Goal: Task Accomplishment & Management: Use online tool/utility

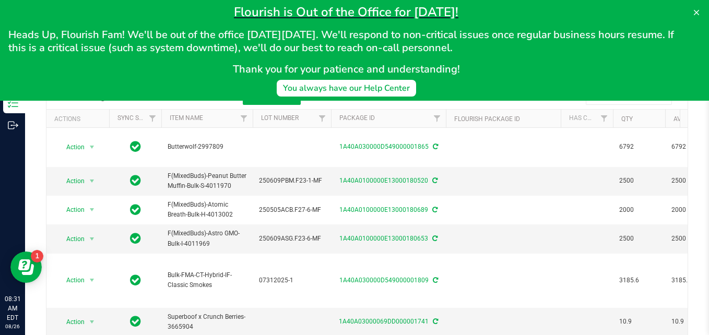
drag, startPoint x: 695, startPoint y: 12, endPoint x: 638, endPoint y: 8, distance: 57.6
click at [638, 8] on h1 "Flourish is Out of the Office for Labor Day!" at bounding box center [346, 12] width 676 height 16
click at [697, 10] on icon at bounding box center [696, 12] width 8 height 8
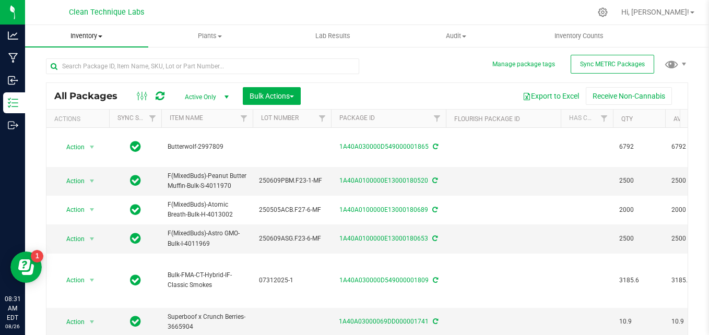
click at [94, 41] on uib-tab-heading "Inventory All packages All inventory Waste log Create inventory" at bounding box center [86, 36] width 123 height 22
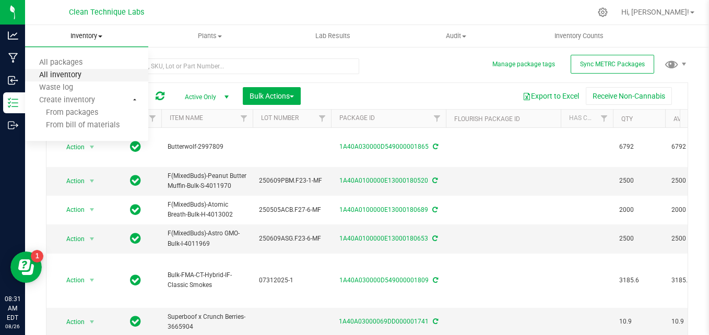
click at [85, 77] on span "All inventory" at bounding box center [60, 75] width 70 height 9
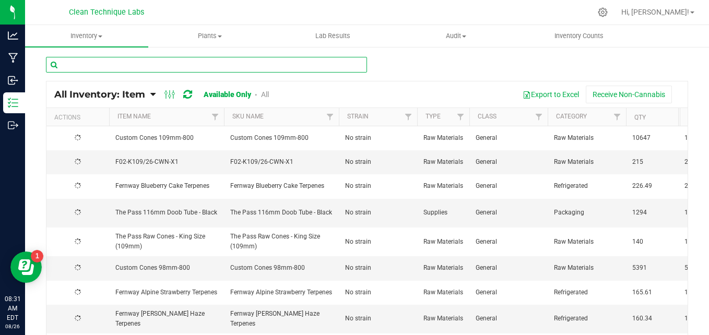
click at [163, 65] on input "text" at bounding box center [206, 65] width 321 height 16
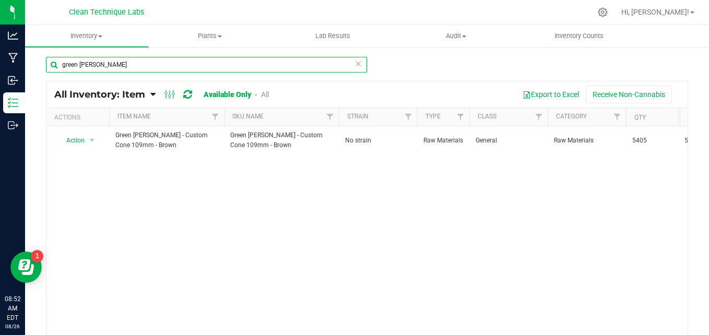
click at [150, 67] on input "green meadows" at bounding box center [206, 65] width 321 height 16
type input "g"
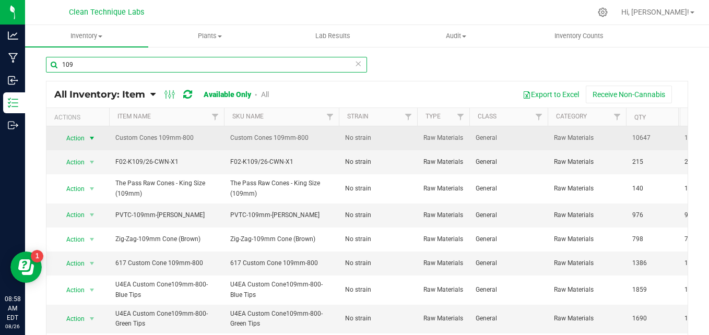
type input "109"
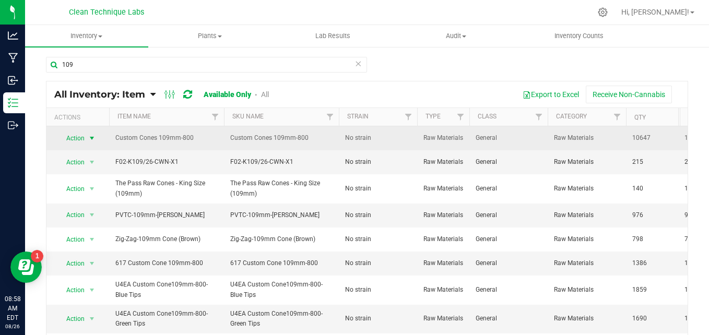
click at [84, 139] on span "Action" at bounding box center [71, 138] width 28 height 15
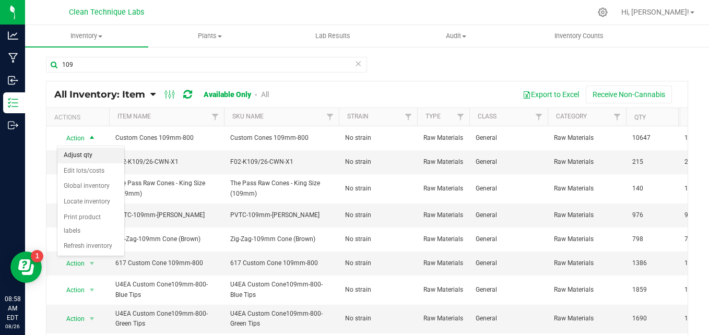
click at [86, 155] on li "Adjust qty" at bounding box center [90, 156] width 67 height 16
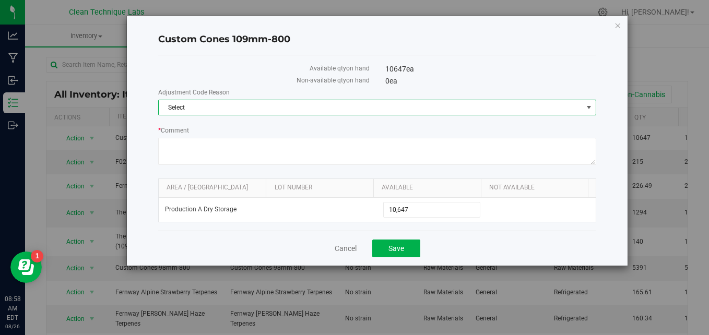
click at [197, 108] on span "Select" at bounding box center [371, 107] width 424 height 15
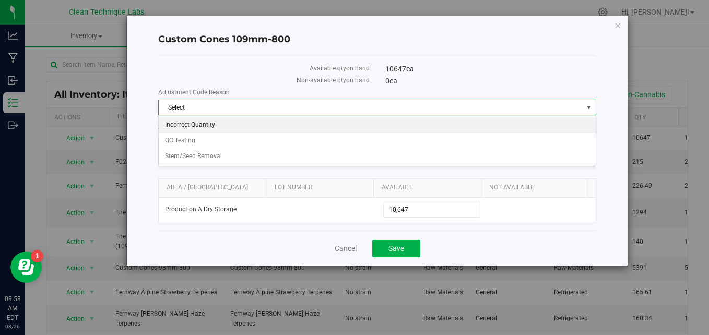
click at [205, 125] on li "Incorrect Quantity" at bounding box center [377, 125] width 437 height 16
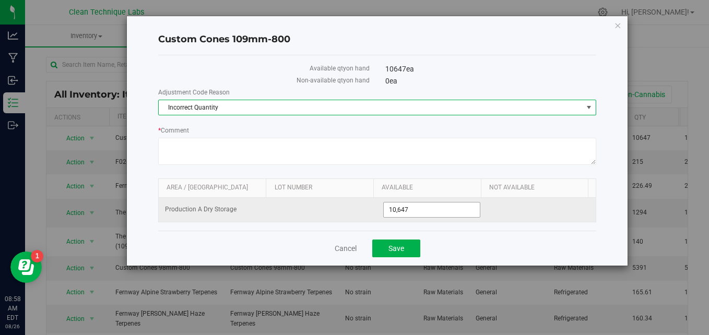
click at [423, 211] on span "10,647 10647" at bounding box center [431, 210] width 97 height 16
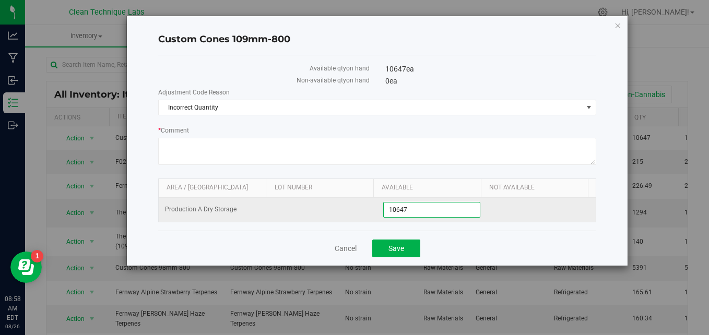
click at [423, 211] on input "10647" at bounding box center [432, 210] width 96 height 15
type input "20200"
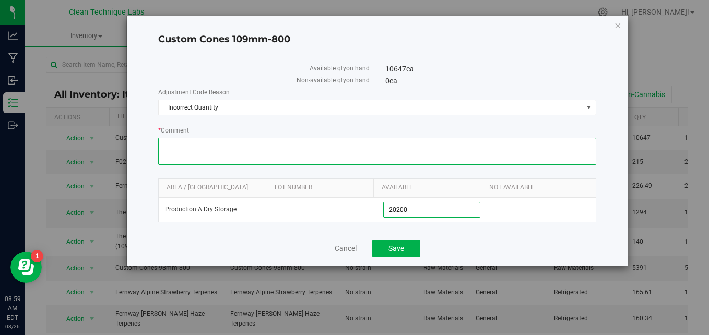
type input "20,200"
click at [182, 145] on textarea "* Comment" at bounding box center [377, 151] width 438 height 27
type textarea ","
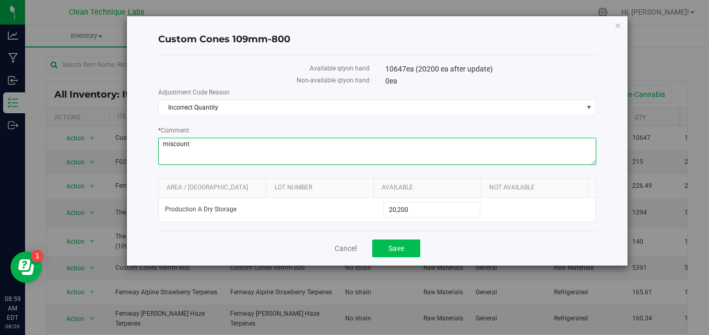
type textarea "miscount"
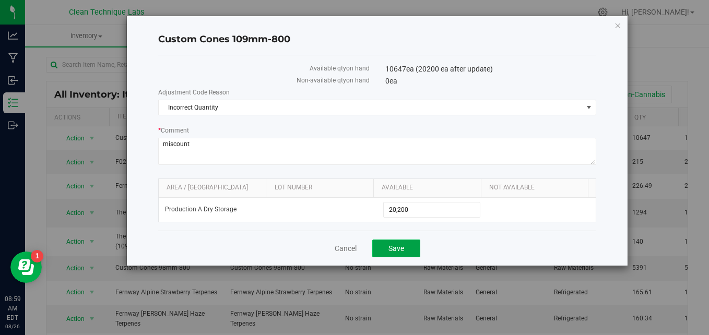
click at [395, 246] on span "Save" at bounding box center [396, 248] width 16 height 8
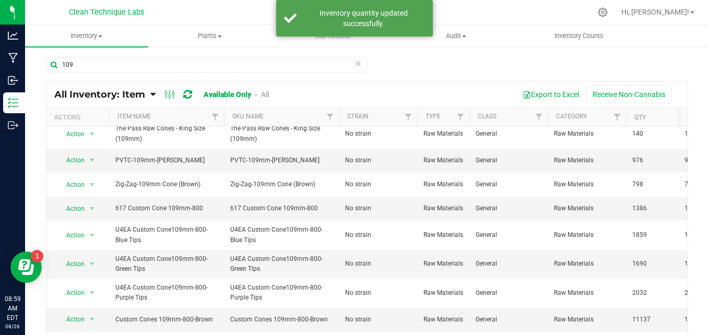
scroll to position [144, 0]
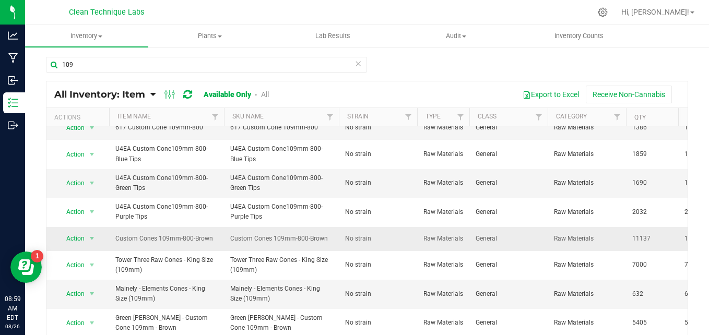
drag, startPoint x: 208, startPoint y: 228, endPoint x: 88, endPoint y: 236, distance: 120.9
click at [88, 236] on span "select" at bounding box center [92, 238] width 13 height 15
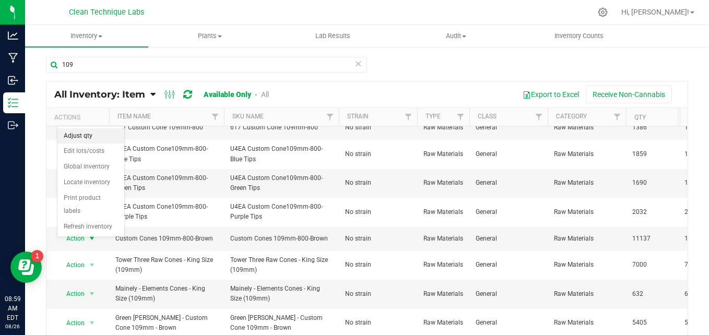
click at [82, 138] on li "Adjust qty" at bounding box center [90, 136] width 67 height 16
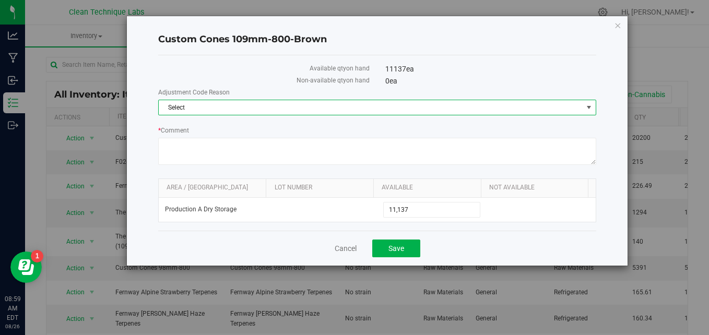
click at [218, 104] on span "Select" at bounding box center [371, 107] width 424 height 15
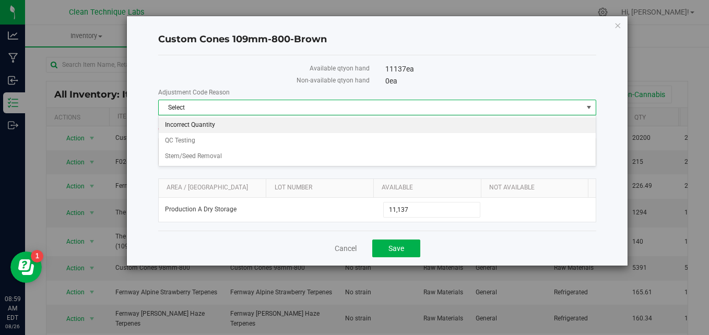
click at [202, 125] on li "Incorrect Quantity" at bounding box center [377, 125] width 437 height 16
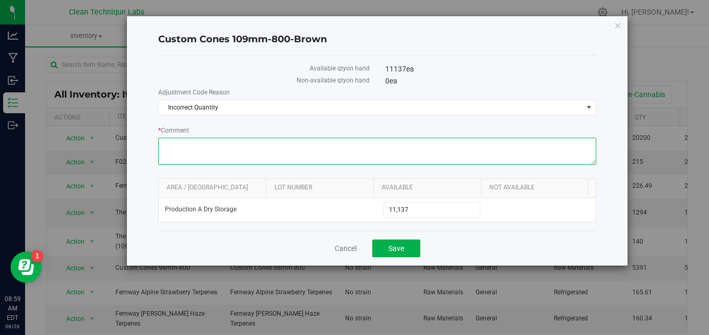
click at [204, 143] on textarea "* Comment" at bounding box center [377, 151] width 438 height 27
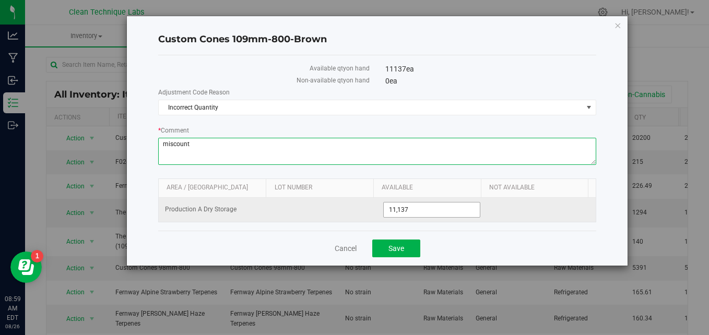
type textarea "miscount"
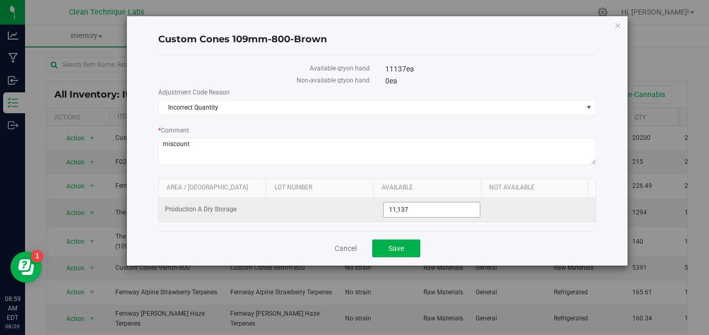
click at [442, 210] on span "11,137 11137" at bounding box center [431, 210] width 97 height 16
type input "1"
type input "12970"
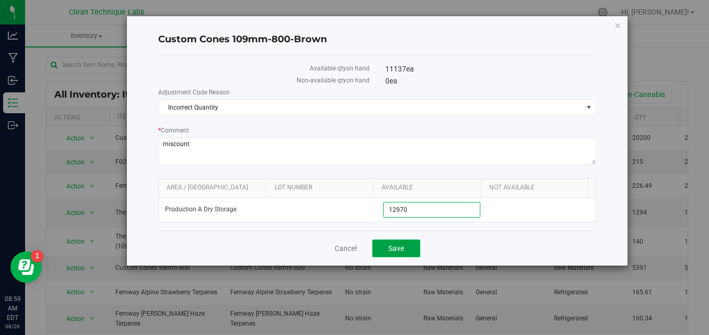
type input "12,970"
click at [398, 248] on span "Save" at bounding box center [396, 248] width 16 height 8
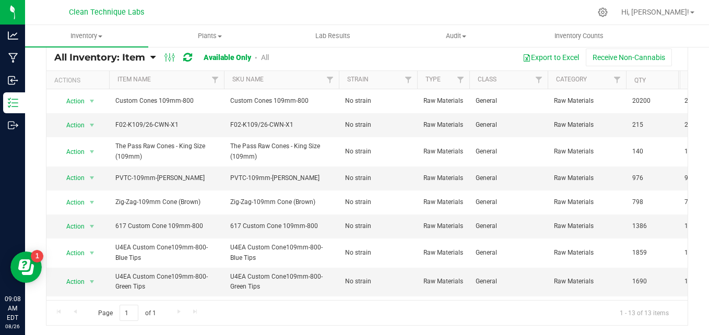
drag, startPoint x: 669, startPoint y: 100, endPoint x: 473, endPoint y: 12, distance: 214.0
click at [473, 12] on div at bounding box center [389, 12] width 404 height 20
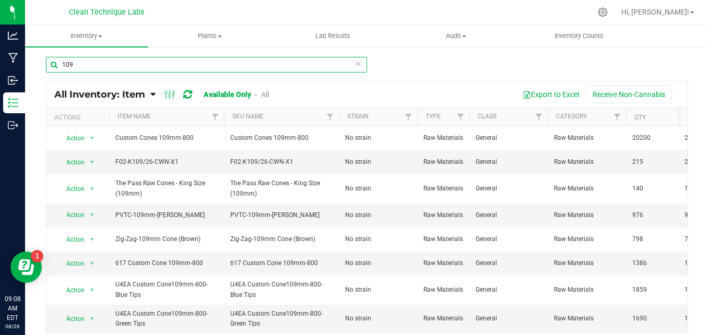
click at [296, 57] on input "109" at bounding box center [206, 65] width 321 height 16
type input "1"
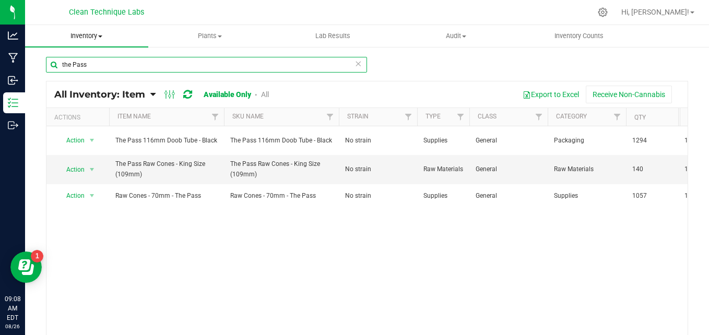
type input "the Pass"
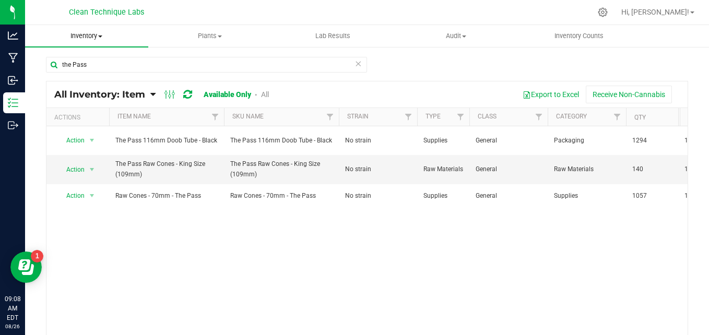
click at [80, 42] on uib-tab-heading "Inventory All packages All inventory Waste log Create inventory" at bounding box center [86, 36] width 123 height 22
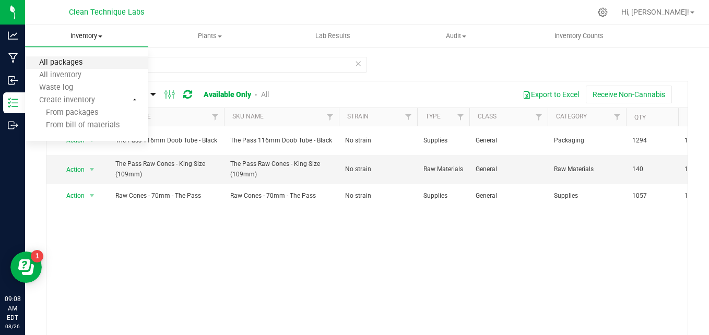
click at [76, 63] on span "All packages" at bounding box center [61, 62] width 72 height 9
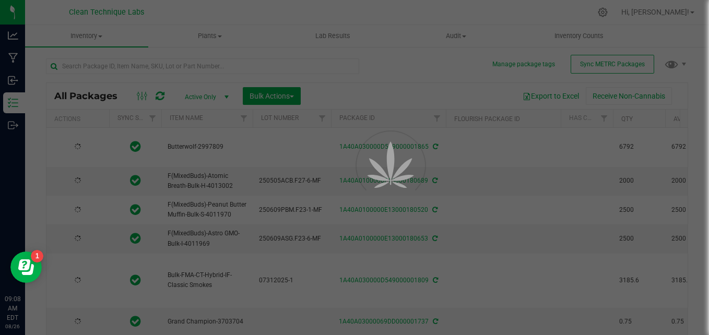
click at [106, 65] on div at bounding box center [354, 167] width 709 height 335
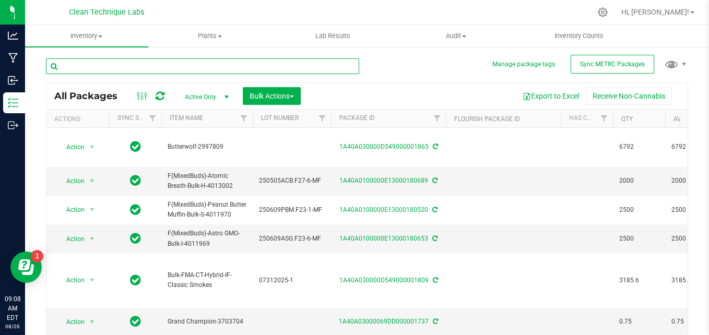
click at [106, 65] on input "text" at bounding box center [202, 66] width 313 height 16
type input "t"
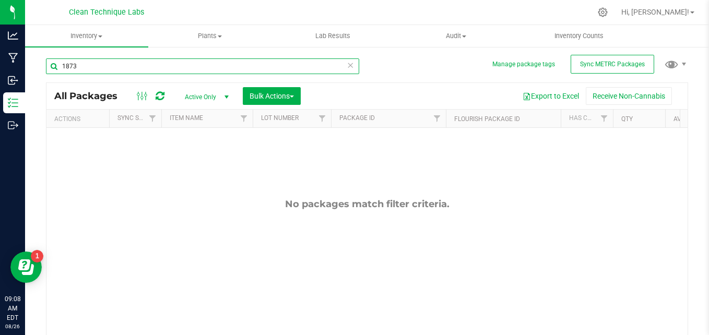
type input "1873"
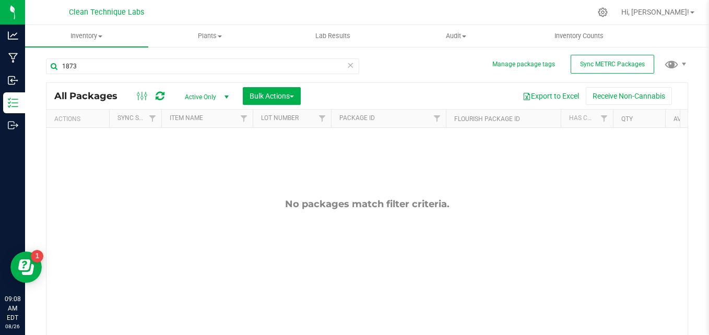
click at [217, 96] on span "Active Only" at bounding box center [204, 97] width 57 height 15
click at [200, 160] on li "All" at bounding box center [204, 160] width 56 height 16
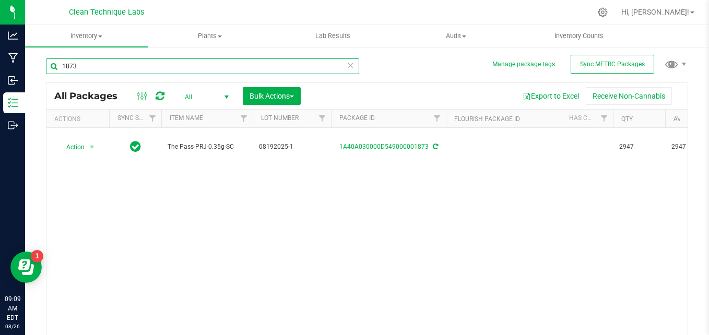
click at [247, 64] on input "1873" at bounding box center [202, 66] width 313 height 16
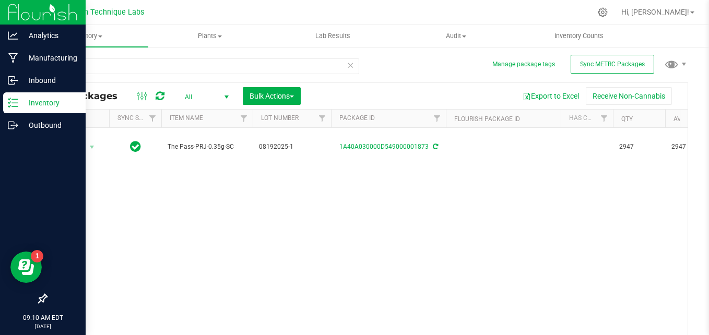
click at [31, 100] on p "Inventory" at bounding box center [49, 103] width 63 height 13
click at [11, 13] on img at bounding box center [43, 12] width 70 height 25
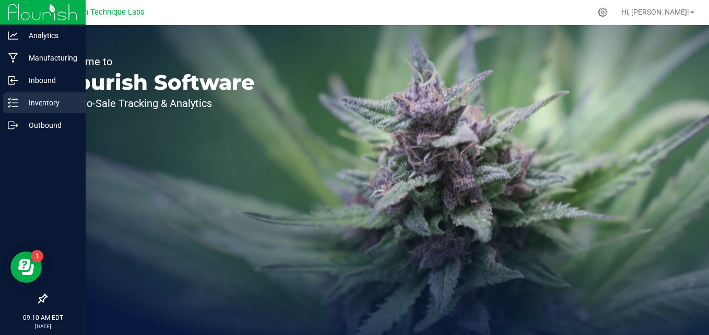
click at [41, 106] on p "Inventory" at bounding box center [49, 103] width 63 height 13
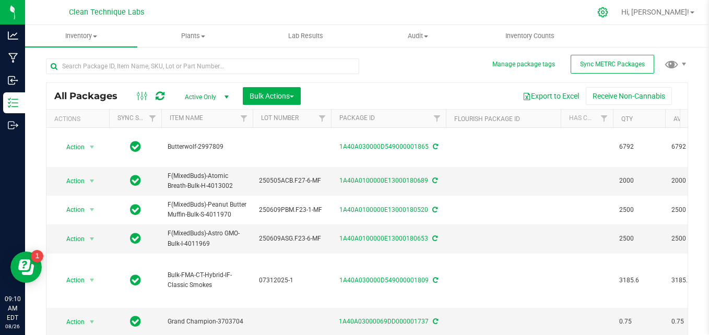
click at [616, 16] on div at bounding box center [603, 12] width 26 height 22
click at [608, 11] on icon at bounding box center [602, 12] width 11 height 11
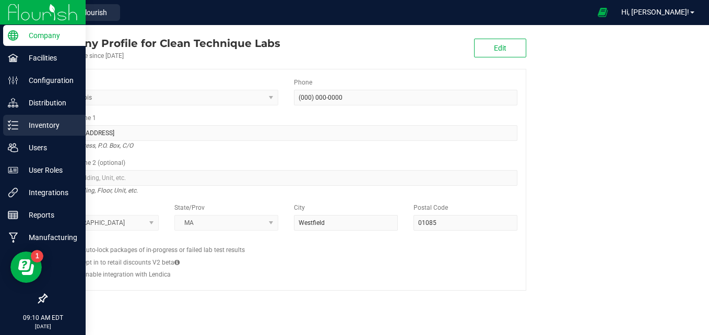
click at [15, 125] on icon at bounding box center [13, 125] width 10 height 10
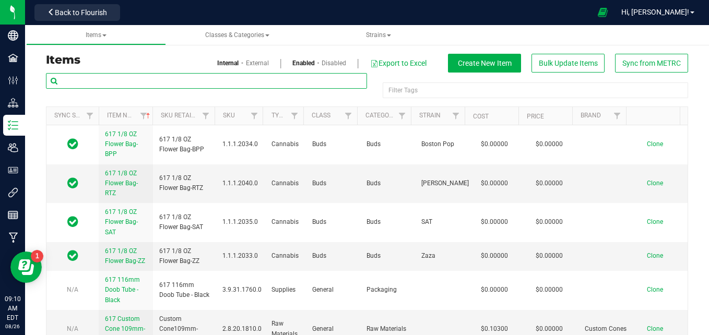
click at [115, 80] on input "text" at bounding box center [206, 81] width 321 height 16
click at [391, 35] on span at bounding box center [389, 35] width 4 height 2
click at [372, 67] on li "All strains" at bounding box center [379, 63] width 124 height 15
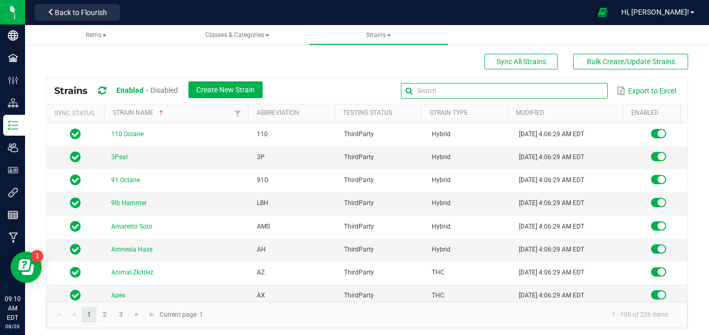
click at [577, 89] on input "text" at bounding box center [504, 91] width 207 height 16
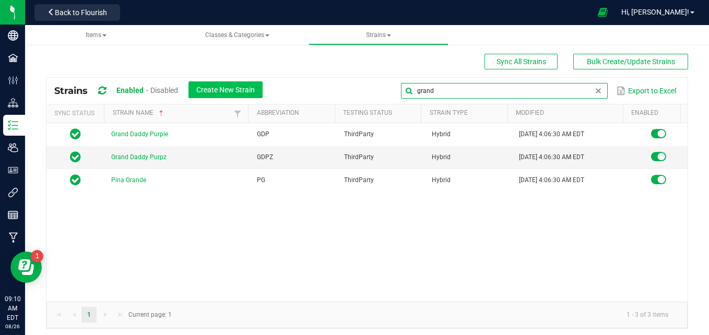
type input "grand"
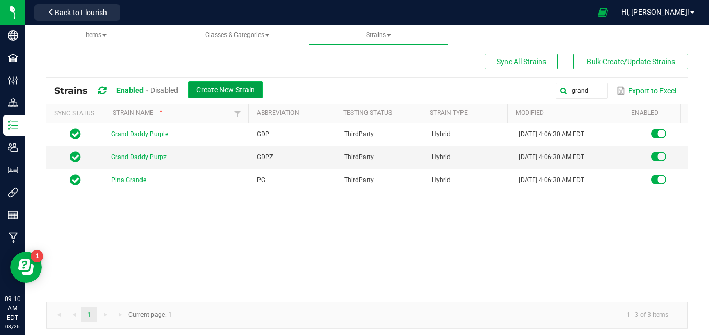
click at [227, 91] on span "Create New Strain" at bounding box center [225, 90] width 58 height 8
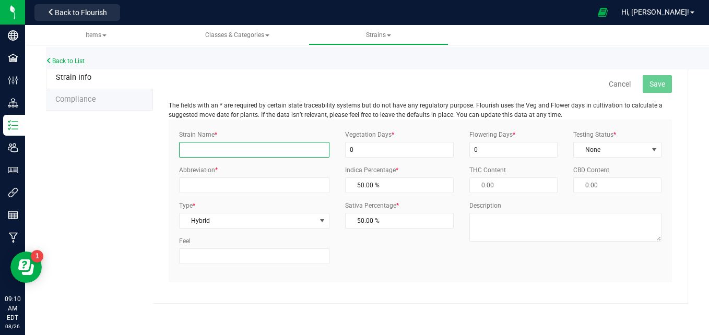
click at [212, 152] on input "Strain Name *" at bounding box center [254, 150] width 150 height 16
type input "Grand Champion"
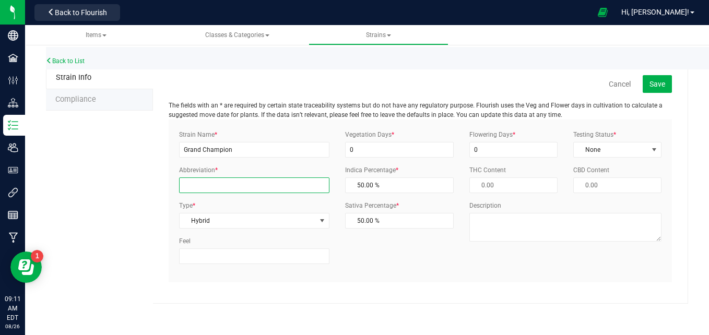
click at [210, 183] on input "Abbreviation *" at bounding box center [254, 185] width 150 height 16
type input "GC"
click at [146, 183] on div "Strain Info Compliance Cancel Save The fields with an * are required by certain…" at bounding box center [367, 185] width 642 height 237
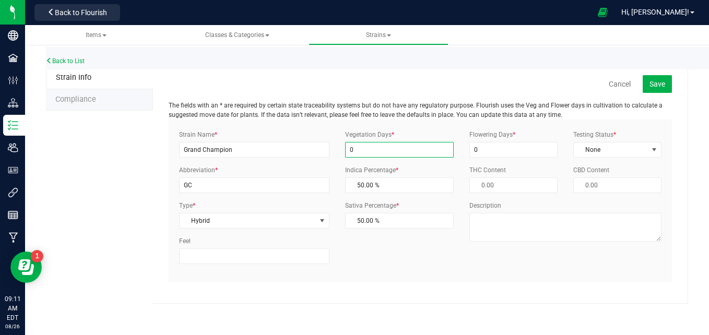
click at [393, 150] on input "0" at bounding box center [399, 150] width 109 height 16
type input "20"
click at [503, 158] on div "Flowering Days * 0 Testing Status * None Select Status InHouse ThirdParty None …" at bounding box center [565, 190] width 208 height 120
click at [501, 151] on input "0" at bounding box center [513, 150] width 88 height 16
type input "20"
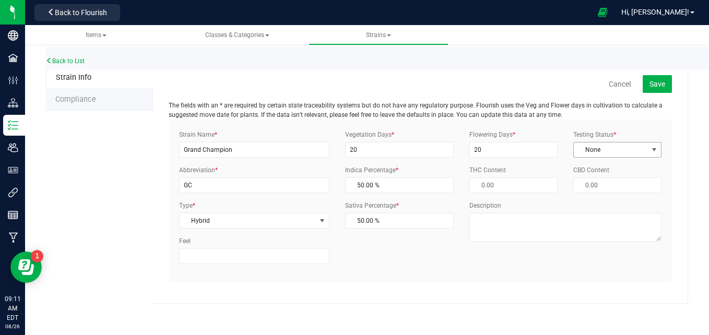
click at [600, 153] on span "None" at bounding box center [611, 150] width 74 height 15
click at [609, 182] on li "ThirdParty" at bounding box center [617, 183] width 87 height 16
click at [668, 84] on button "Save" at bounding box center [657, 84] width 29 height 18
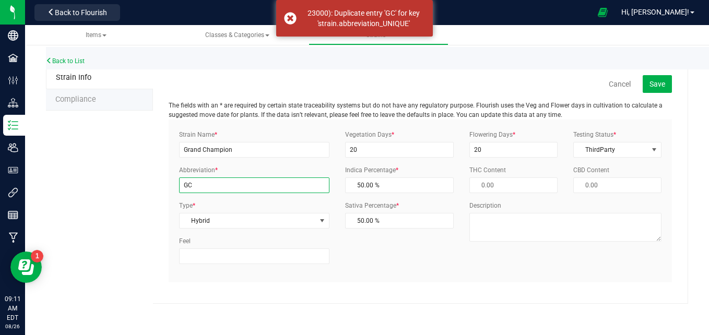
click at [259, 188] on input "GC" at bounding box center [254, 185] width 150 height 16
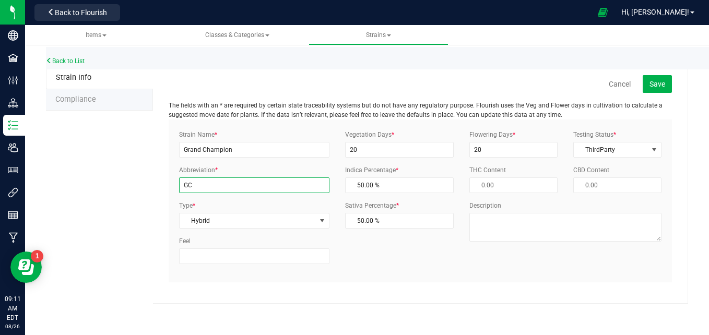
click at [214, 184] on input "GC" at bounding box center [254, 185] width 150 height 16
type input "G"
type input "GDC"
click at [140, 199] on div "Strain Info Compliance Cancel Save The fields with an * are required by certain…" at bounding box center [367, 185] width 642 height 237
click at [655, 82] on span "Save" at bounding box center [657, 84] width 16 height 8
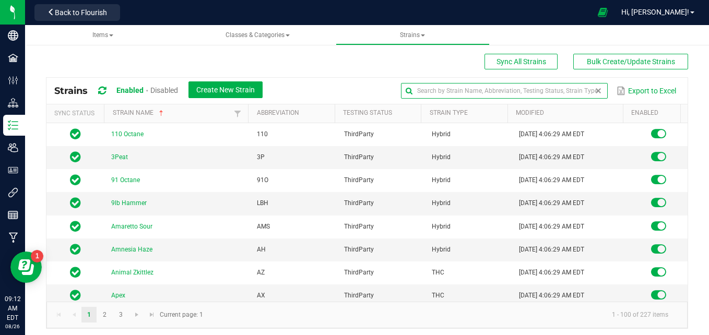
click at [576, 95] on input "text" at bounding box center [504, 91] width 207 height 16
click at [488, 91] on input "text" at bounding box center [504, 91] width 207 height 16
paste input "Watermelon Kush Cake"
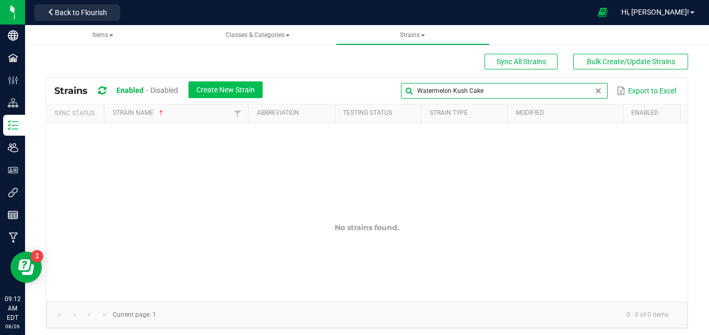
type input "Watermelon Kush Cake"
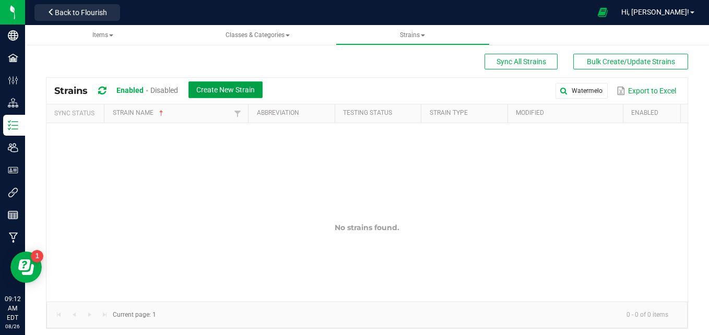
click at [251, 87] on span "Create New Strain" at bounding box center [225, 90] width 58 height 8
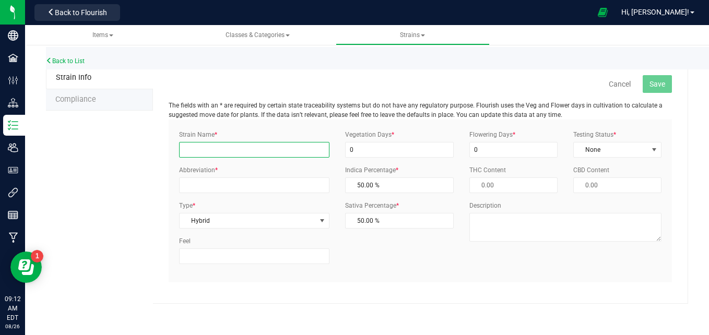
paste input "Watermelon Kush Cake"
type input "Watermelon Kush Cake"
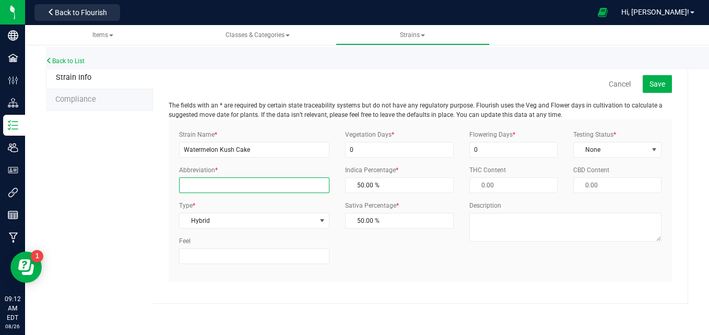
click at [254, 191] on input "Abbreviation *" at bounding box center [254, 185] width 150 height 16
type input "WKC"
click at [77, 210] on div "Strain Info Compliance Cancel Save The fields with an * are required by certain…" at bounding box center [367, 185] width 642 height 237
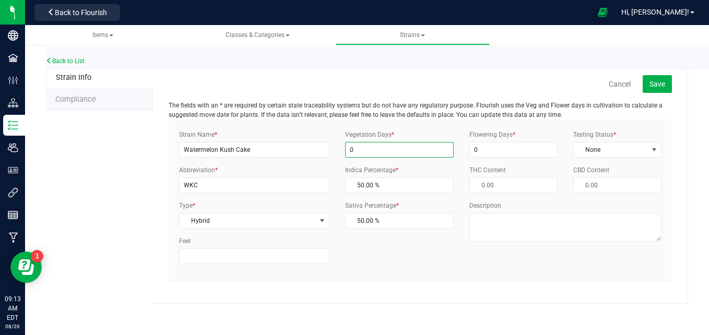
click at [362, 151] on input "0" at bounding box center [399, 150] width 109 height 16
type input "20"
click at [501, 152] on input "0" at bounding box center [513, 150] width 88 height 16
type input "20"
click at [620, 153] on span "None" at bounding box center [611, 150] width 74 height 15
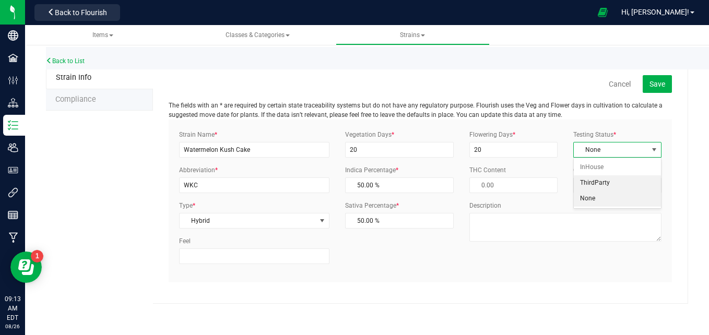
click at [611, 183] on li "ThirdParty" at bounding box center [617, 183] width 87 height 16
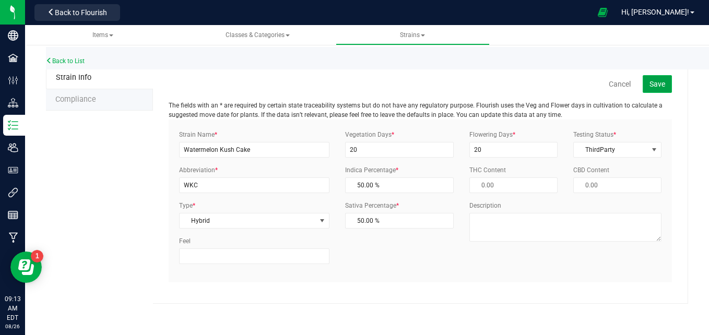
click at [664, 80] on span "Save" at bounding box center [657, 84] width 16 height 8
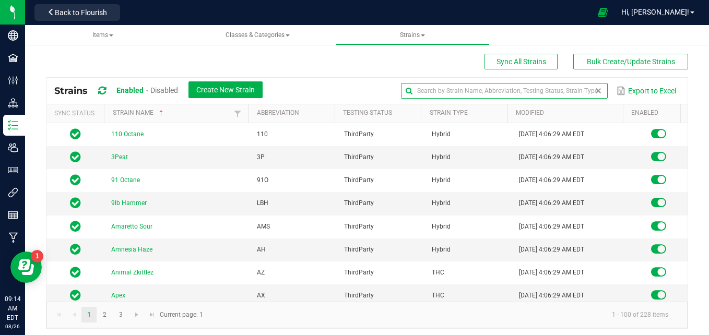
click at [579, 91] on input "text" at bounding box center [504, 91] width 207 height 16
click at [475, 91] on input "text" at bounding box center [504, 91] width 207 height 16
paste input "Superboof x Crunch Berries"
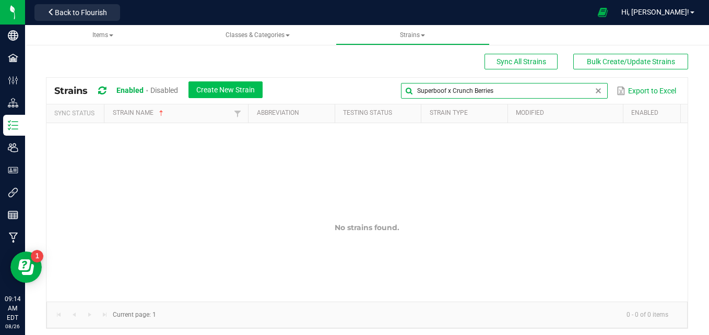
type input "Superboof x Crunch Berries"
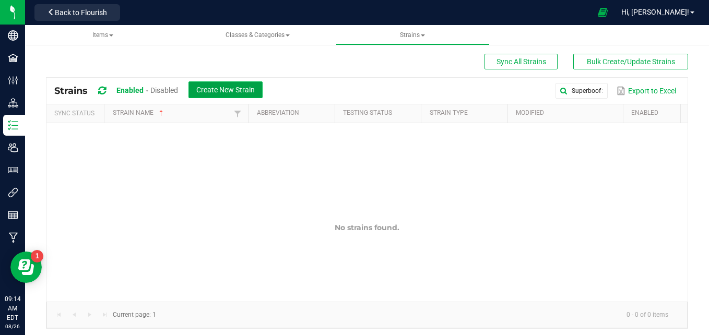
click at [258, 97] on button "Create New Strain" at bounding box center [225, 89] width 74 height 17
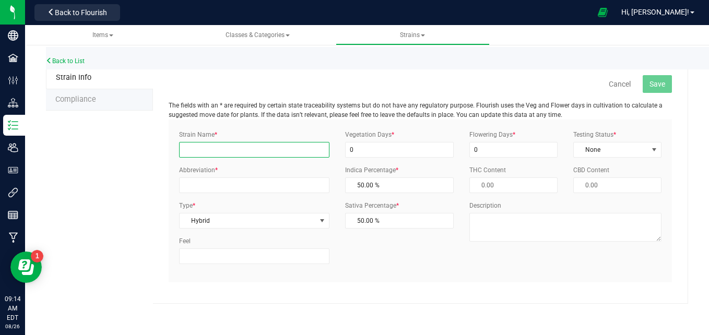
click at [276, 144] on input "Strain Name *" at bounding box center [254, 150] width 150 height 16
paste input "Superboof x Crunch Berries"
type input "Superboof x Crunch Berries"
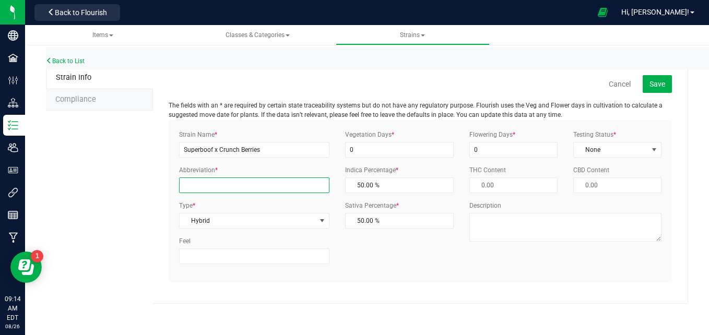
click at [248, 186] on input "Abbreviation *" at bounding box center [254, 185] width 150 height 16
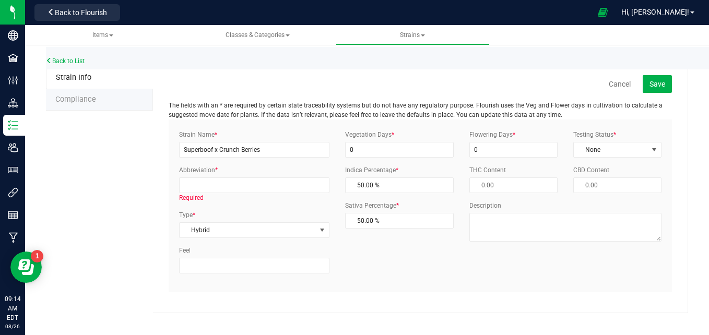
click at [387, 275] on div "Strain Name * Superboof x Crunch Berries Abbreviation * Required Type * Hybrid …" at bounding box center [420, 206] width 503 height 172
click at [228, 188] on input "Abbreviation *" at bounding box center [254, 185] width 150 height 16
click at [229, 185] on input "Abbreviation *" at bounding box center [254, 185] width 150 height 16
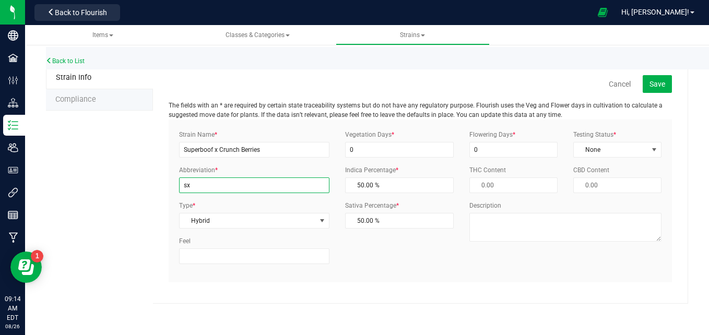
type input "s"
type input "SXCB"
click at [84, 214] on div "Strain Info Compliance Cancel Save The fields with an * are required by certain…" at bounding box center [367, 185] width 642 height 237
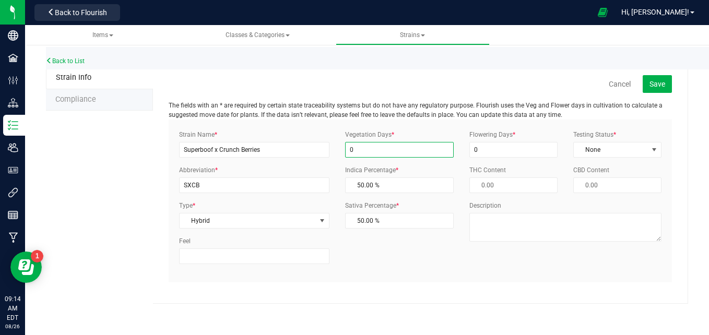
click at [404, 154] on input "0" at bounding box center [399, 150] width 109 height 16
type input "20"
click at [499, 153] on input "0" at bounding box center [513, 150] width 88 height 16
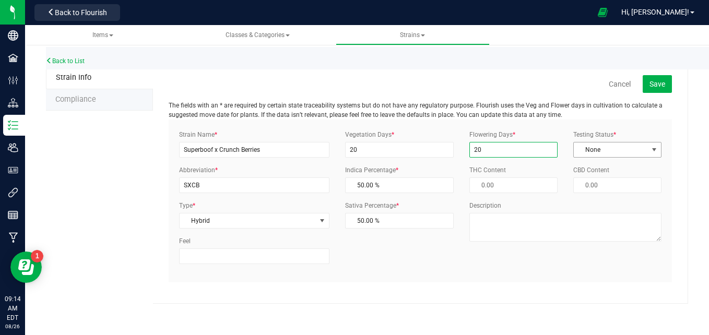
type input "20"
click at [612, 151] on span "None" at bounding box center [611, 150] width 74 height 15
click at [602, 181] on li "ThirdParty" at bounding box center [617, 183] width 87 height 16
click at [662, 85] on span "Save" at bounding box center [657, 84] width 16 height 8
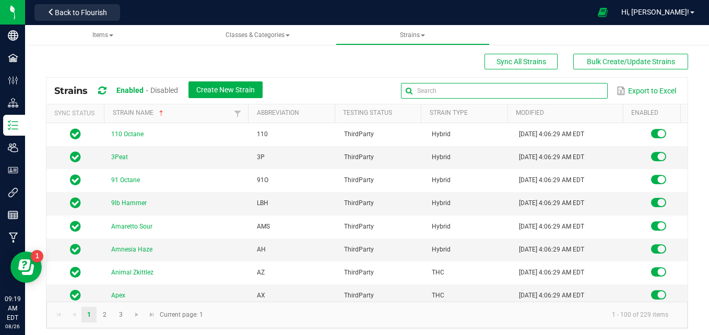
click at [561, 89] on input "text" at bounding box center [504, 91] width 207 height 16
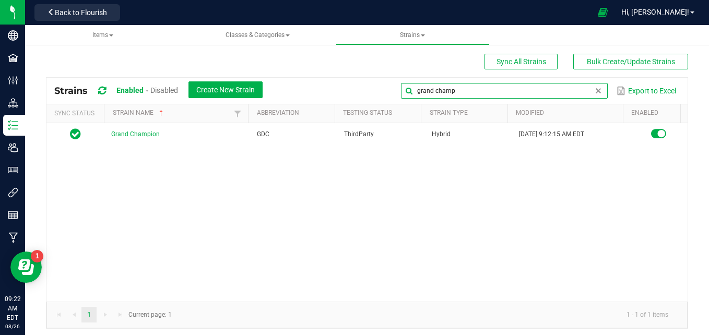
click at [454, 91] on input "grand champ" at bounding box center [504, 91] width 207 height 16
type input "g"
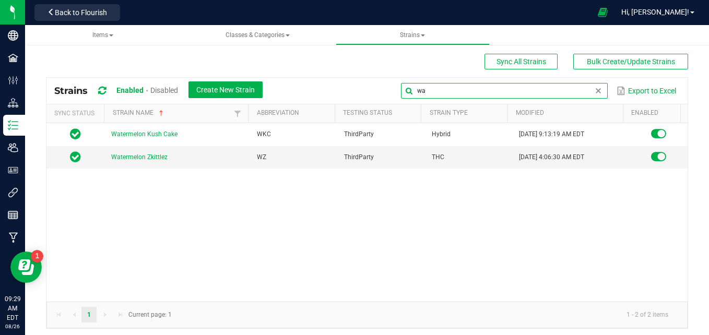
type input "w"
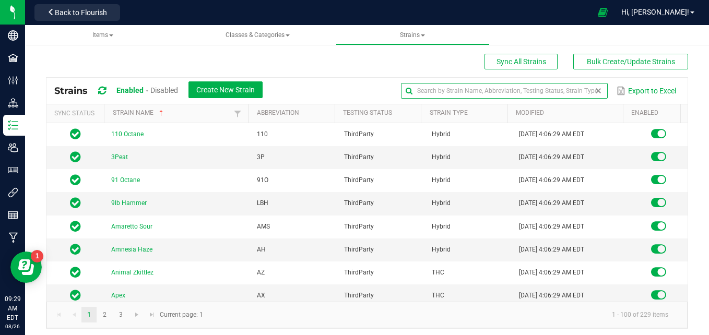
click at [471, 93] on input "text" at bounding box center [504, 91] width 207 height 16
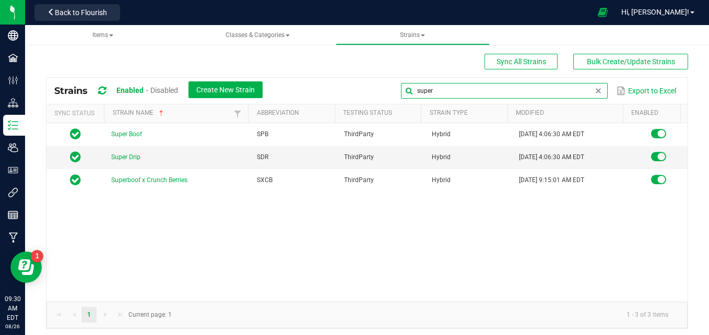
type input "super"
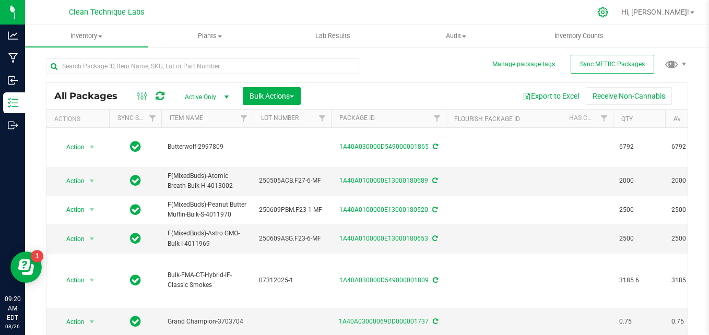
click at [608, 14] on icon at bounding box center [602, 12] width 11 height 11
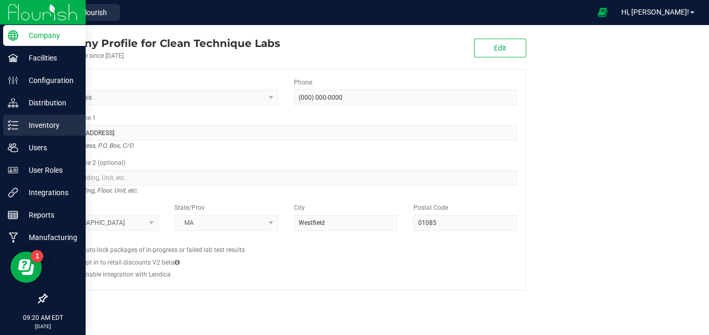
click at [18, 128] on p "Inventory" at bounding box center [49, 125] width 63 height 13
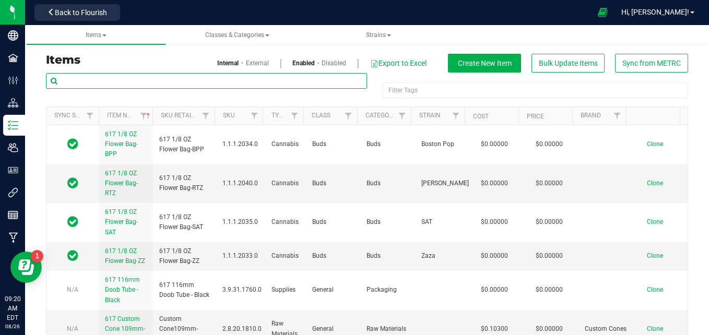
click at [131, 81] on input "text" at bounding box center [206, 81] width 321 height 16
click at [144, 79] on input "text" at bounding box center [206, 81] width 321 height 16
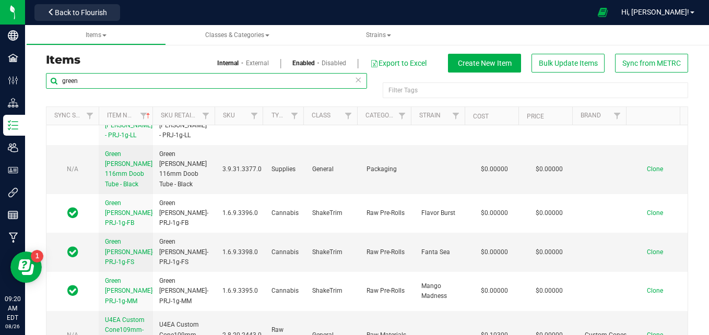
scroll to position [160, 0]
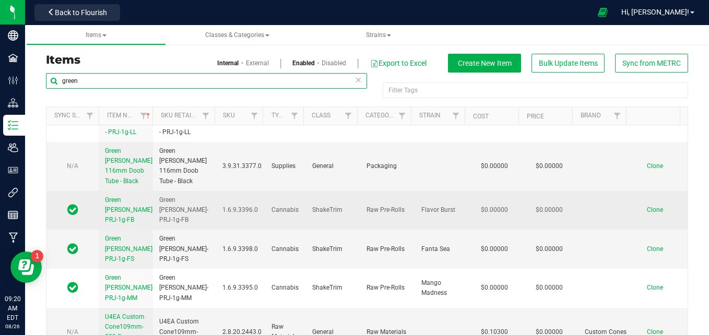
type input "green"
drag, startPoint x: 189, startPoint y: 194, endPoint x: 149, endPoint y: 184, distance: 40.8
click at [149, 191] on tr "Green Meadows-PRJ-1g-FB Green Meadows-PRJ-1g-FB 1.6.9.3396.0 Cannabis ShakeTrim…" at bounding box center [366, 210] width 641 height 39
copy tr "Green Meadows-PRJ-1g-FB"
click at [647, 206] on span "Clone" at bounding box center [655, 209] width 16 height 7
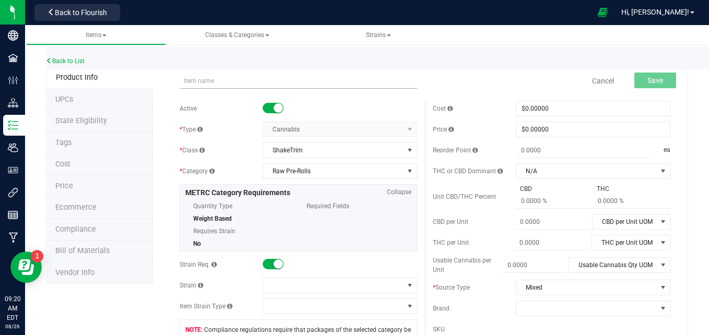
click at [222, 85] on input "text" at bounding box center [299, 81] width 238 height 16
click at [221, 82] on input "text" at bounding box center [299, 81] width 238 height 16
click at [191, 82] on input "Green Meadows-PRJ-1g-FB" at bounding box center [299, 81] width 238 height 16
click at [258, 83] on input "Green Meadows-PRJ-1g-FB" at bounding box center [299, 81] width 238 height 16
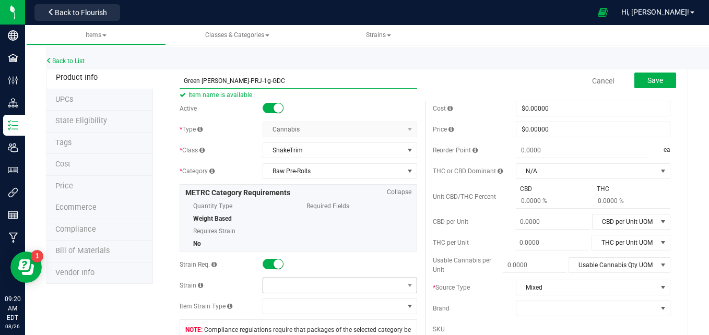
type input "Green Meadows-PRJ-1g-GDC"
click at [356, 283] on span at bounding box center [333, 285] width 140 height 15
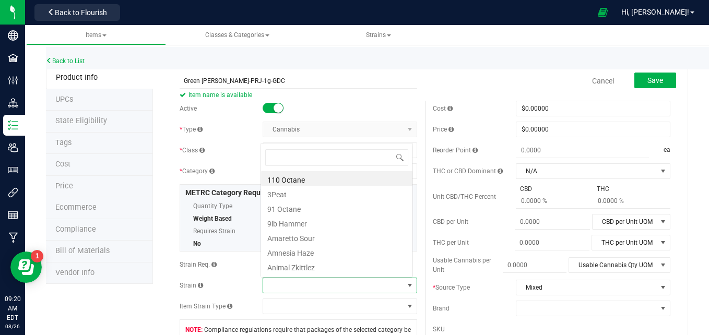
scroll to position [16, 150]
type input "grand"
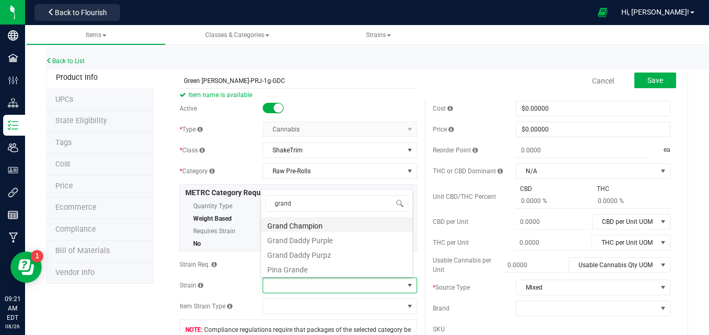
click at [357, 226] on li "Grand Champion" at bounding box center [336, 224] width 151 height 15
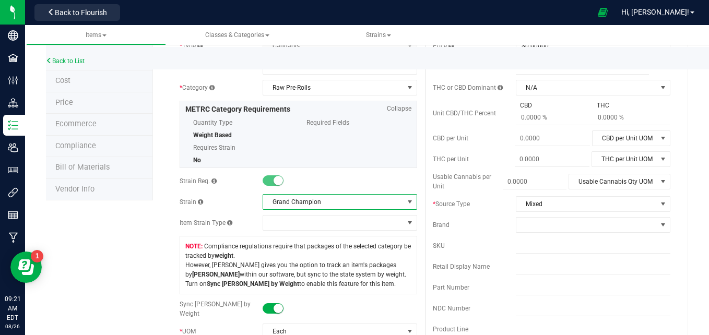
scroll to position [0, 0]
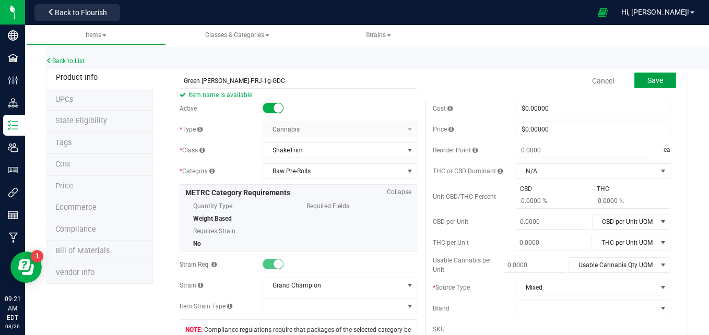
click at [659, 80] on button "Save" at bounding box center [655, 81] width 42 height 16
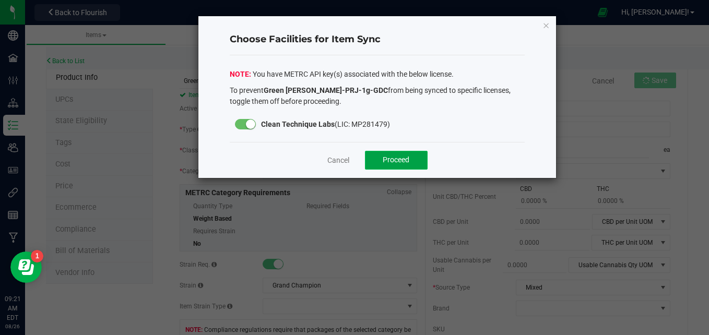
click at [404, 159] on span "Proceed" at bounding box center [396, 160] width 27 height 8
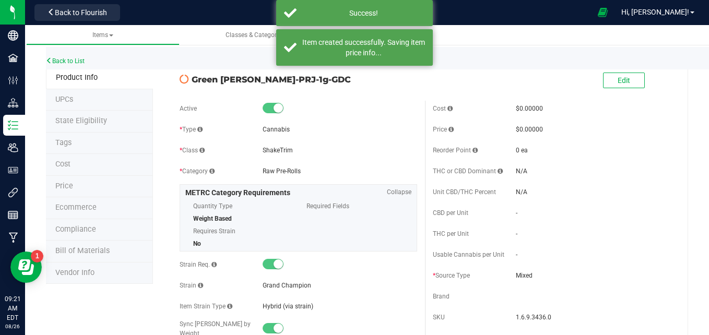
click at [106, 254] on span "Bill of Materials" at bounding box center [82, 250] width 54 height 9
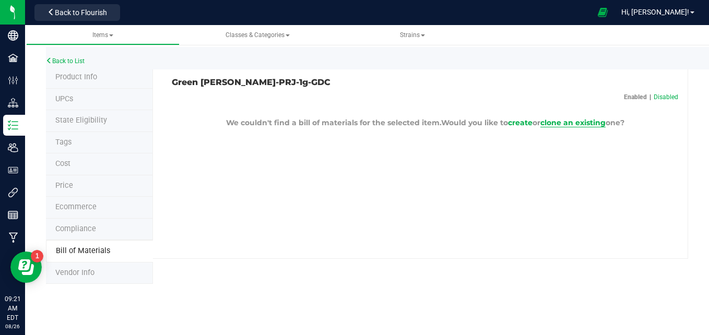
drag, startPoint x: 562, startPoint y: 122, endPoint x: 589, endPoint y: 120, distance: 26.7
click at [589, 120] on span "clone an existing" at bounding box center [572, 122] width 65 height 9
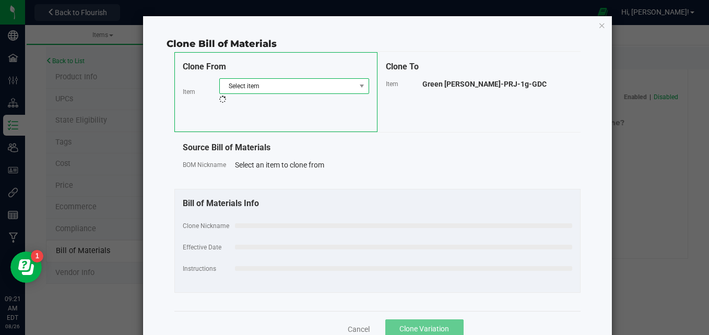
click at [299, 87] on span "Select item" at bounding box center [288, 86] width 136 height 15
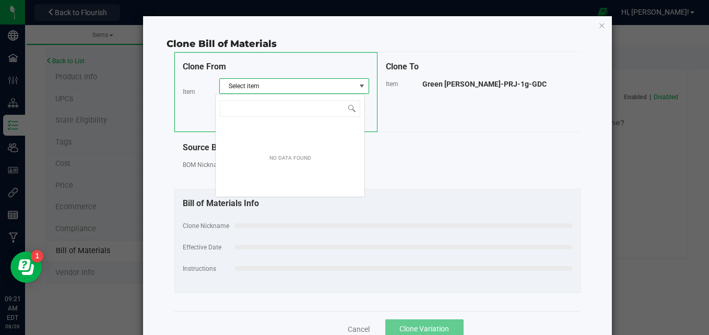
scroll to position [16, 150]
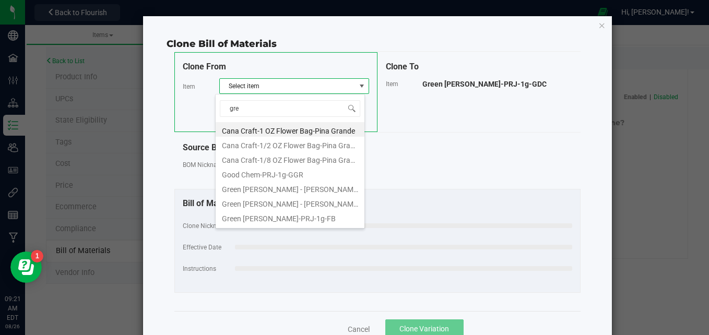
type input "gree"
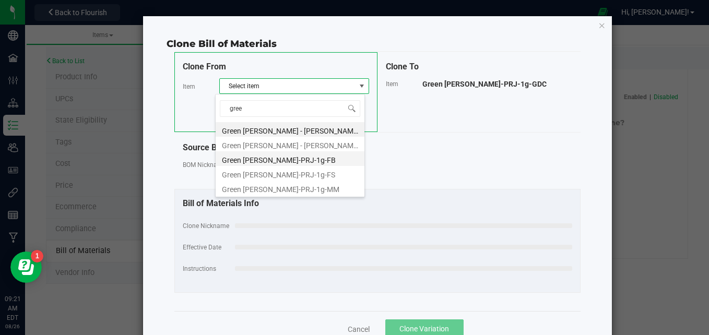
click at [297, 158] on li "Green Meadows-PRJ-1g-FB" at bounding box center [290, 158] width 149 height 15
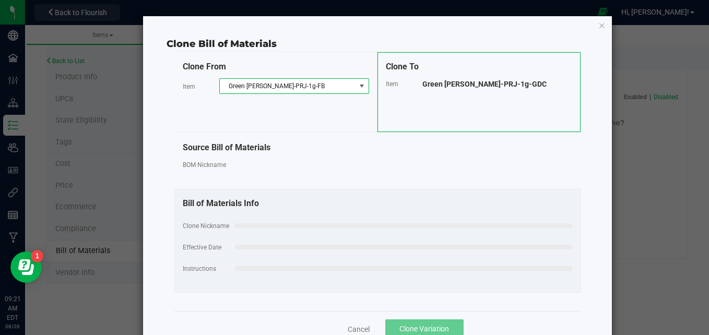
select select "582"
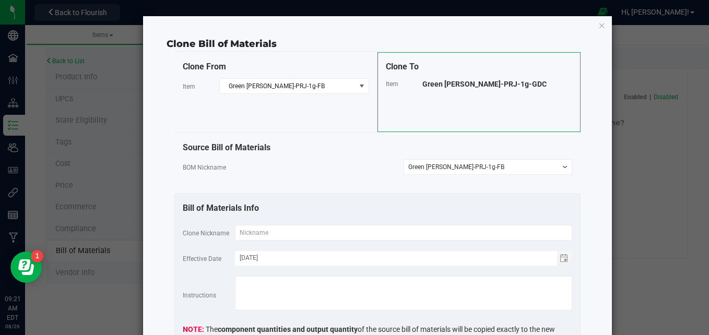
drag, startPoint x: 517, startPoint y: 82, endPoint x: 413, endPoint y: 81, distance: 104.4
click at [413, 81] on div "Item Green Meadows-PRJ-1g-GDC" at bounding box center [479, 83] width 186 height 11
copy div "Green Meadows-PRJ-1g-GDC"
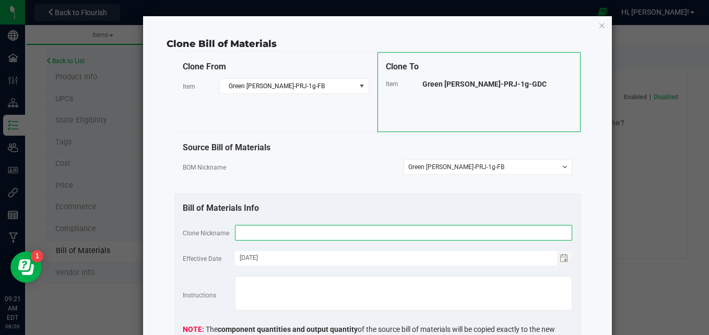
click at [336, 227] on input "text" at bounding box center [403, 233] width 337 height 16
click at [360, 234] on input "text" at bounding box center [403, 233] width 337 height 16
paste input "Green Meadows-PRJ-1g-GDC"
type input "Green Meadows-PRJ-1g-GDC"
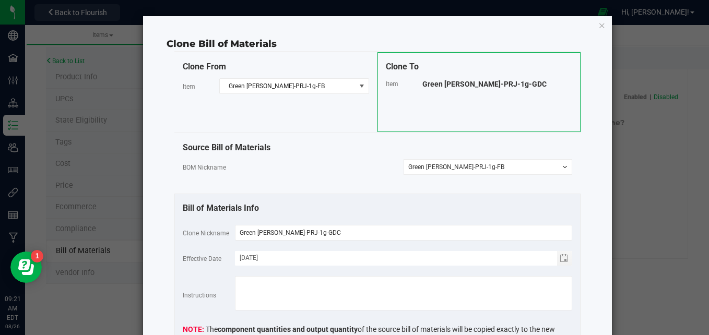
click at [592, 221] on div "Clone Bill of Materials Clone From Item Green Meadows-PRJ-1g-FB Clone To Item G…" at bounding box center [377, 220] width 469 height 408
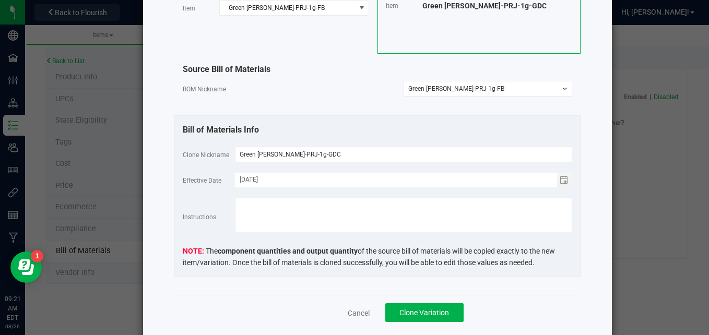
scroll to position [105, 0]
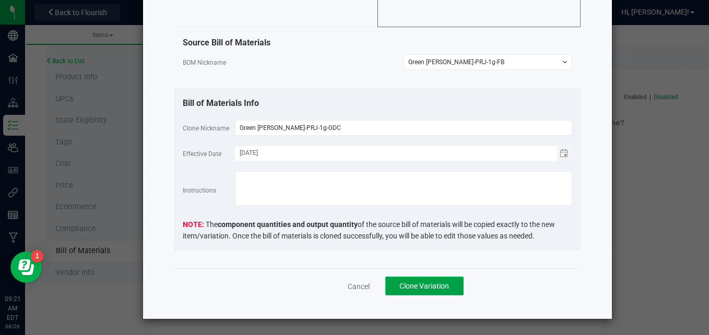
click at [399, 283] on span "Clone Variation" at bounding box center [424, 286] width 50 height 8
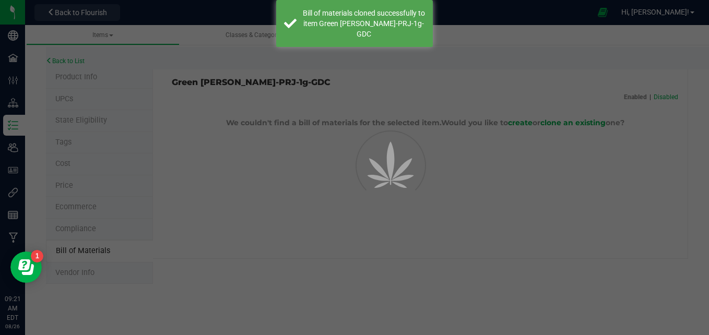
select select "589"
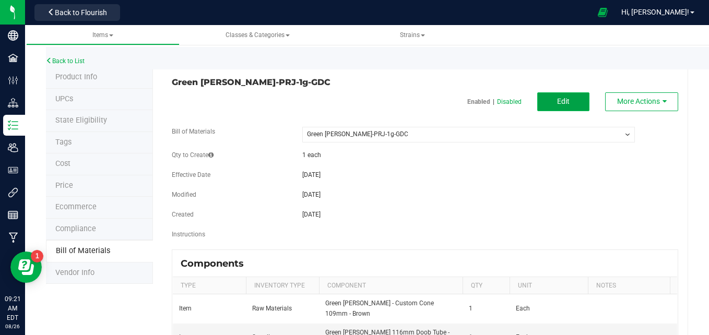
drag, startPoint x: 554, startPoint y: 98, endPoint x: 561, endPoint y: 104, distance: 9.2
click at [561, 104] on span "Edit" at bounding box center [563, 101] width 13 height 8
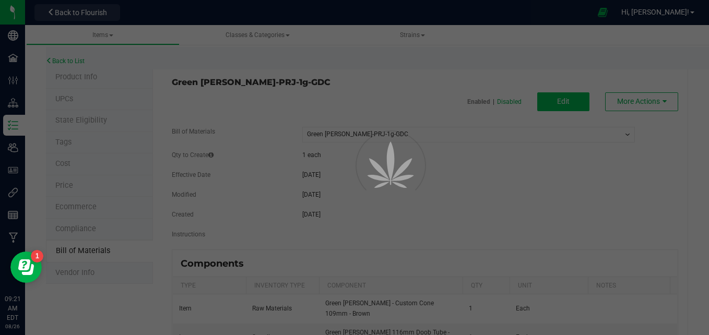
select select "589"
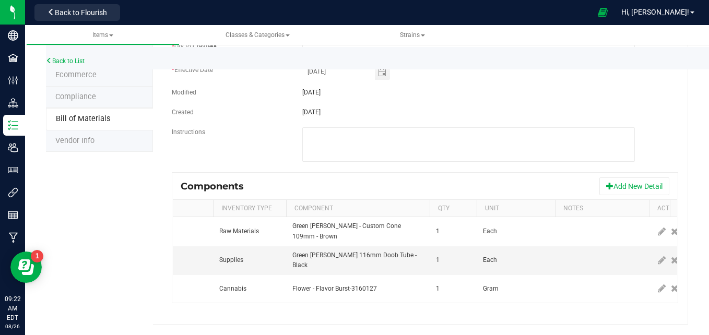
scroll to position [0, 60]
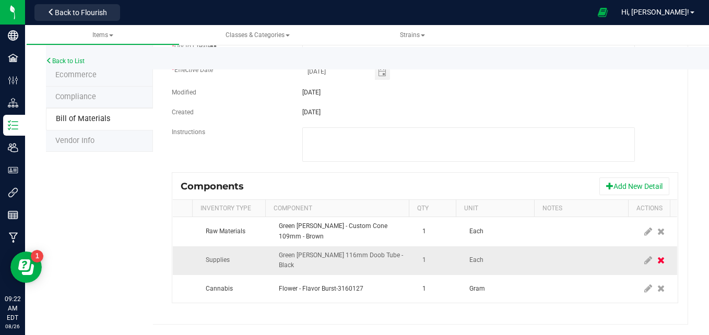
click at [657, 256] on icon at bounding box center [660, 260] width 7 height 9
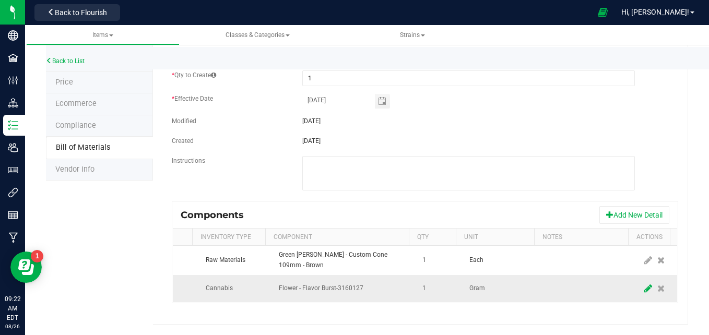
click at [644, 284] on icon at bounding box center [648, 288] width 8 height 9
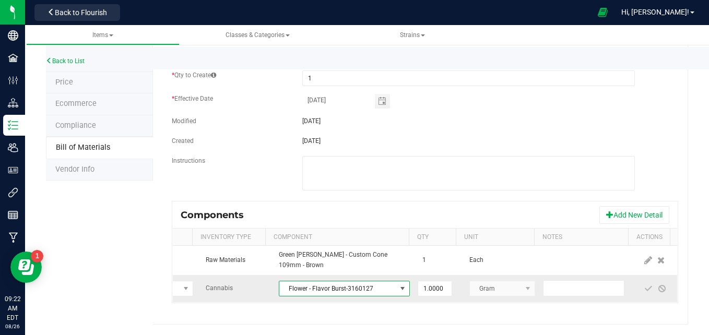
click at [377, 281] on span "Flower - Flavor Burst-3160127" at bounding box center [337, 288] width 117 height 15
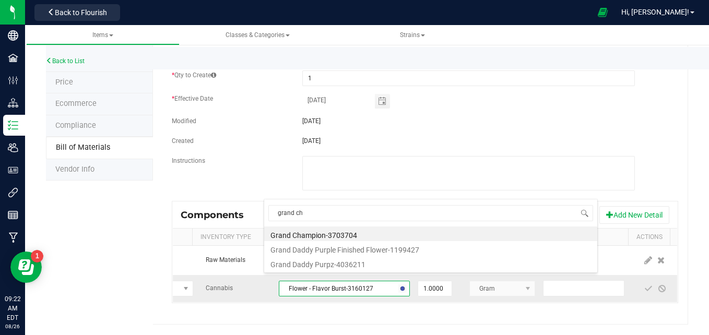
type input "grand cha"
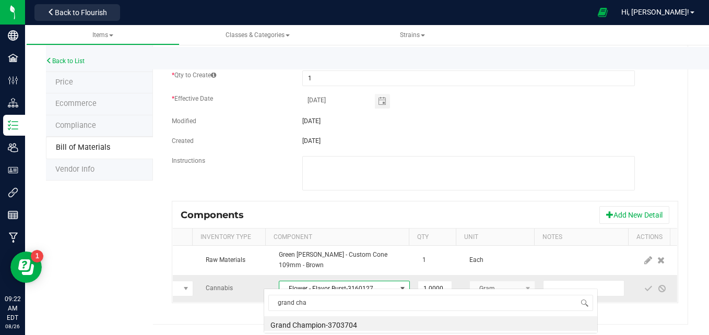
scroll to position [0, 0]
click at [362, 326] on li "Grand Champion-3703704" at bounding box center [430, 323] width 333 height 15
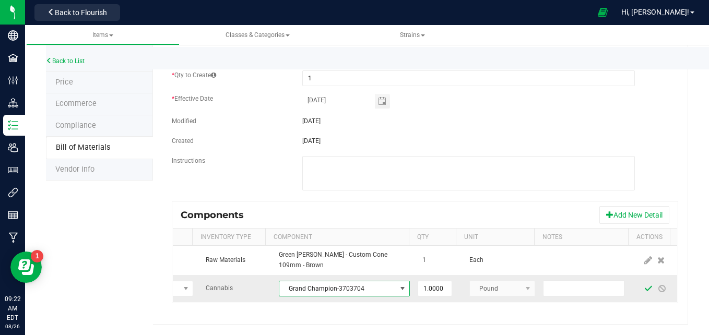
click at [644, 285] on span at bounding box center [648, 289] width 8 height 8
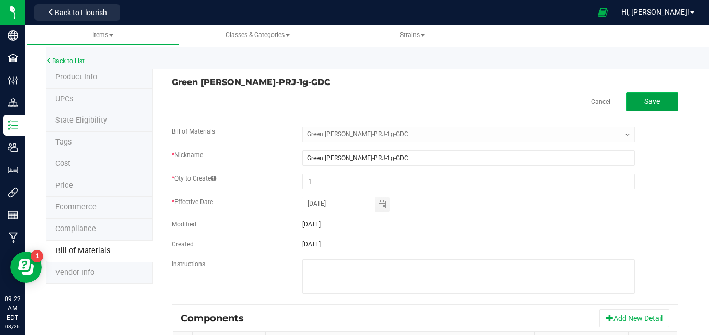
click at [644, 105] on span "Save" at bounding box center [652, 101] width 16 height 8
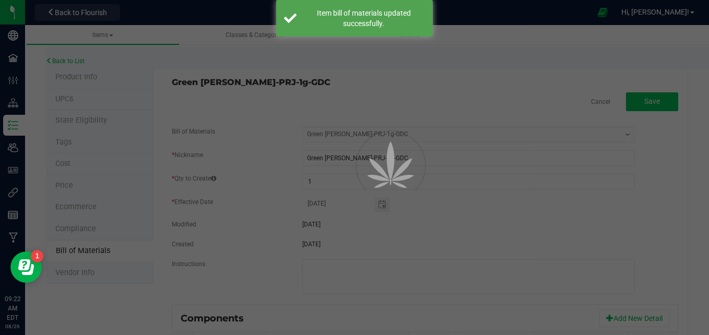
select select "589"
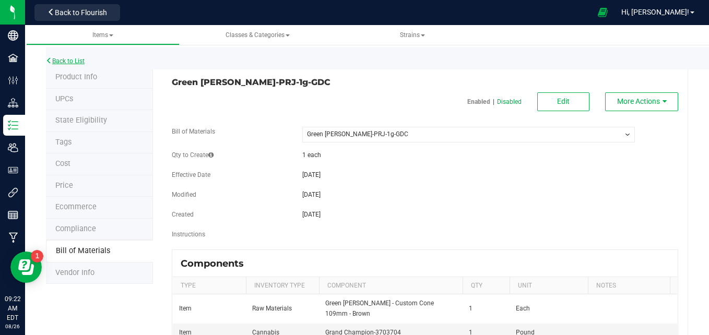
click at [72, 58] on link "Back to List" at bounding box center [65, 60] width 39 height 7
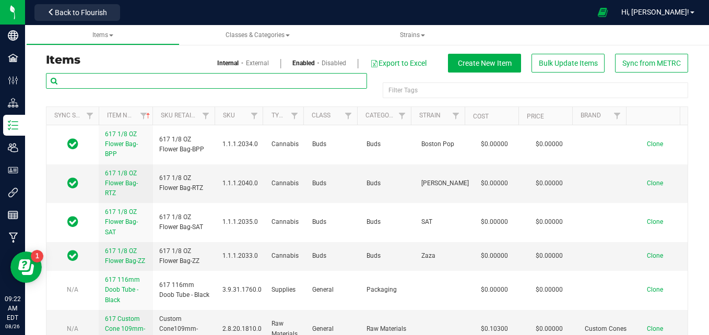
click at [141, 82] on input "text" at bounding box center [206, 81] width 321 height 16
click at [92, 86] on input "text" at bounding box center [206, 81] width 321 height 16
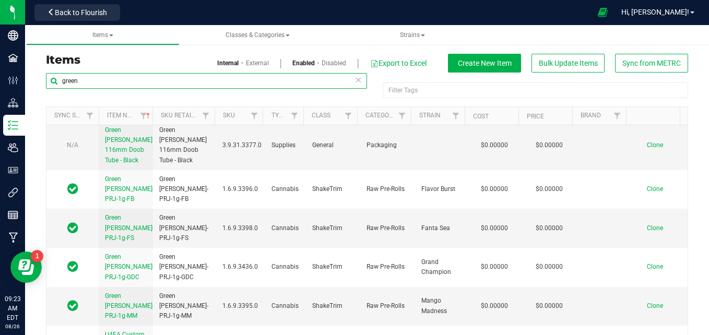
scroll to position [184, 0]
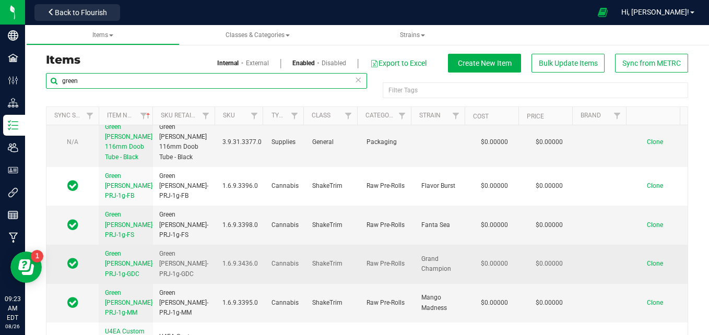
type input "green"
click at [188, 249] on span "Green Meadows-PRJ-1g-GDC" at bounding box center [184, 264] width 50 height 30
click at [192, 249] on span "Green Meadows-PRJ-1g-GDC" at bounding box center [184, 264] width 50 height 30
drag, startPoint x: 192, startPoint y: 248, endPoint x: 159, endPoint y: 248, distance: 32.4
click at [159, 249] on span "Green Meadows-PRJ-1g-GDC" at bounding box center [184, 264] width 50 height 30
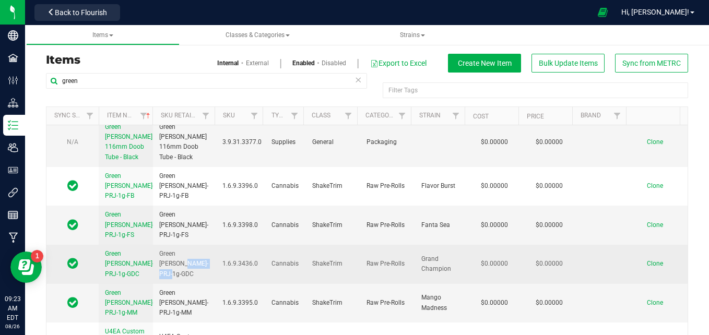
copy span "PRJ-1g-GDC"
click at [647, 260] on span "Clone" at bounding box center [655, 263] width 16 height 7
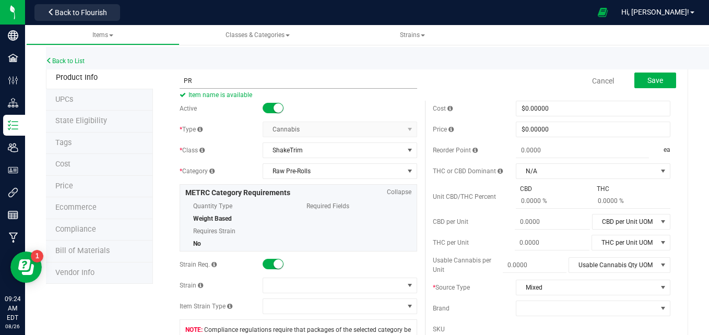
type input "P"
click at [58, 61] on link "Back to List" at bounding box center [65, 60] width 39 height 7
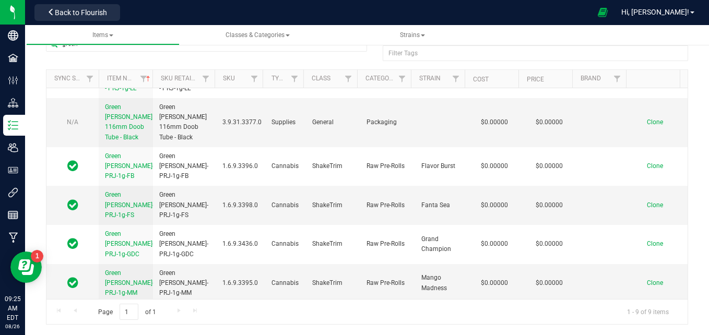
scroll to position [188, 0]
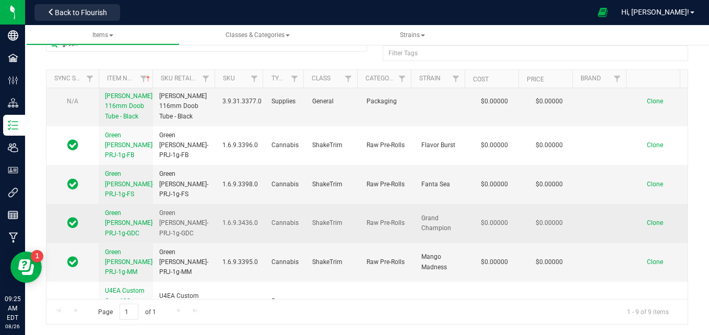
click at [162, 208] on span "Green Meadows-PRJ-1g-GDC" at bounding box center [184, 223] width 50 height 30
drag, startPoint x: 159, startPoint y: 196, endPoint x: 207, endPoint y: 216, distance: 52.2
click at [207, 216] on td "Green Meadows-PRJ-1g-GDC" at bounding box center [184, 223] width 63 height 39
copy span "Green Meadows-PRJ-1g-GDC"
click at [647, 219] on span "Clone" at bounding box center [655, 222] width 16 height 7
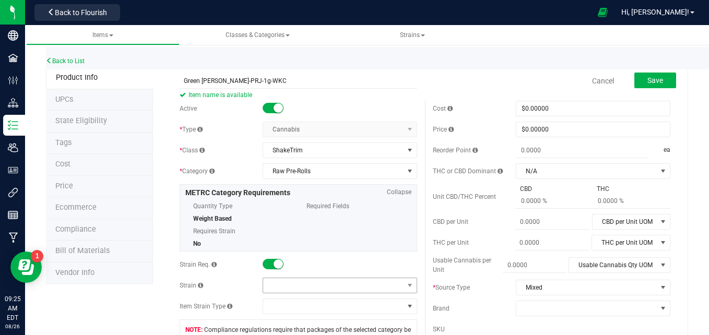
type input "Green Meadows-PRJ-1g-WKC"
click at [382, 285] on span at bounding box center [333, 285] width 140 height 15
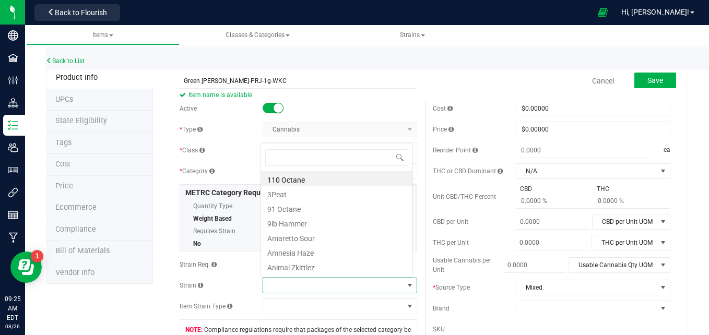
scroll to position [16, 150]
type input "wat"
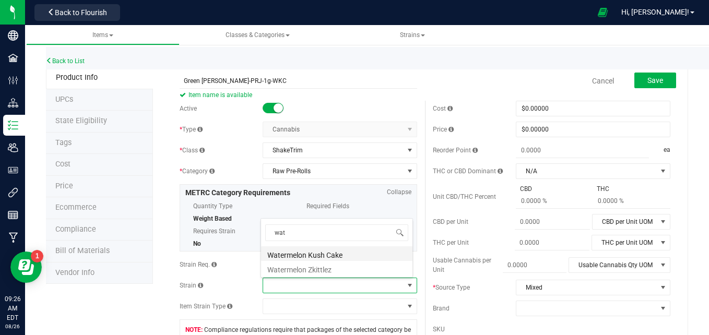
click at [334, 255] on li "Watermelon Kush Cake" at bounding box center [336, 253] width 151 height 15
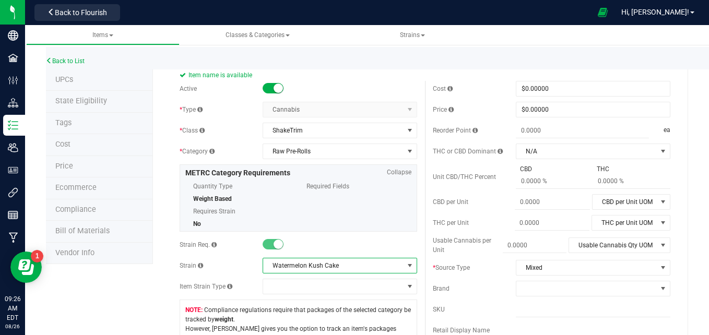
scroll to position [0, 0]
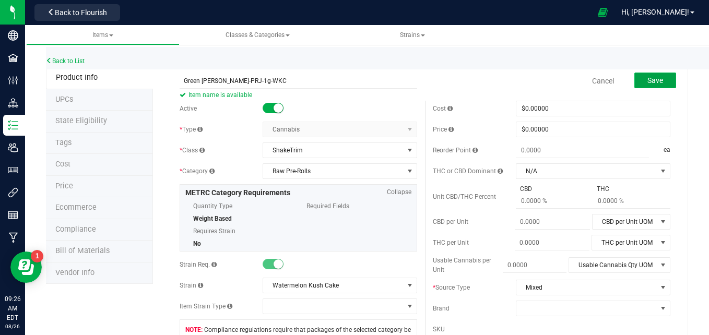
click at [647, 79] on span "Save" at bounding box center [655, 80] width 16 height 8
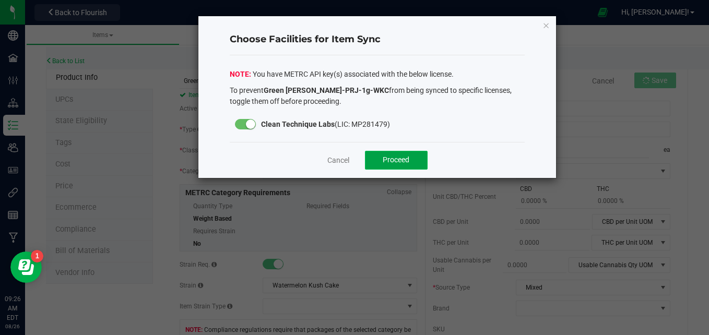
click at [417, 162] on button "Proceed" at bounding box center [396, 160] width 63 height 19
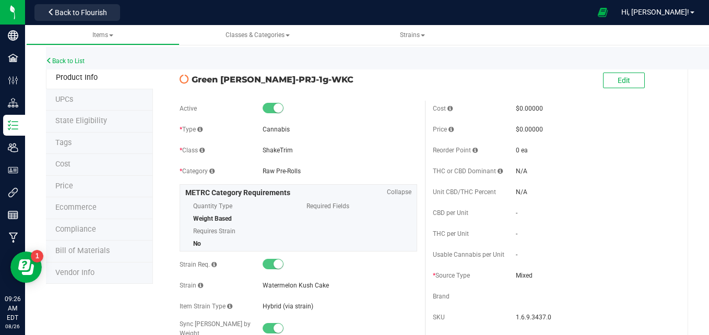
click at [120, 259] on li "Bill of Materials" at bounding box center [99, 252] width 107 height 22
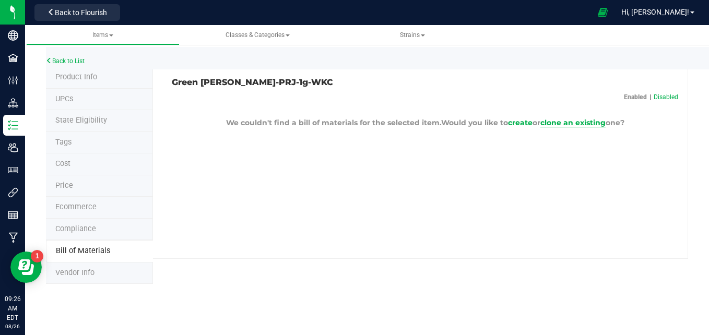
click at [571, 124] on span "clone an existing" at bounding box center [572, 122] width 65 height 9
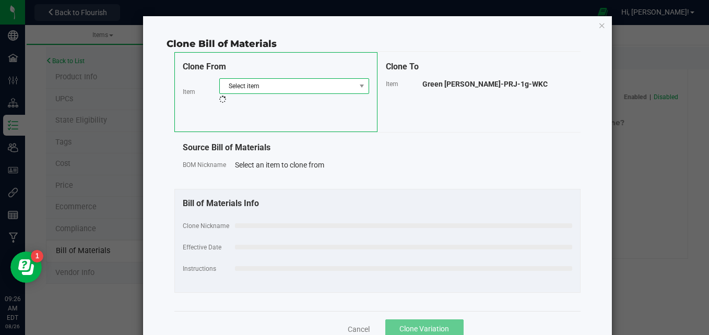
click at [332, 91] on span "Select item" at bounding box center [288, 86] width 136 height 15
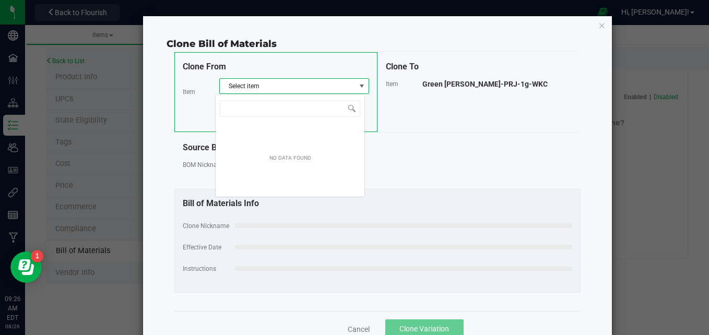
scroll to position [16, 150]
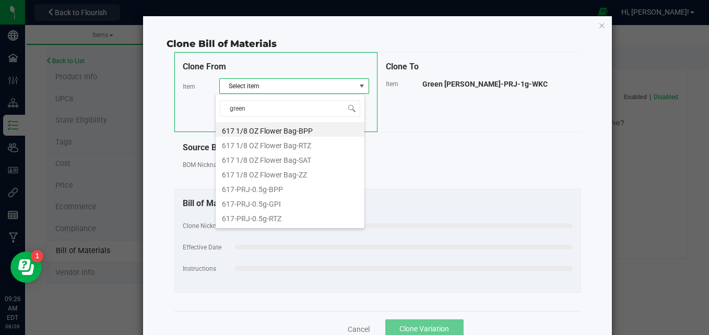
type input "green m"
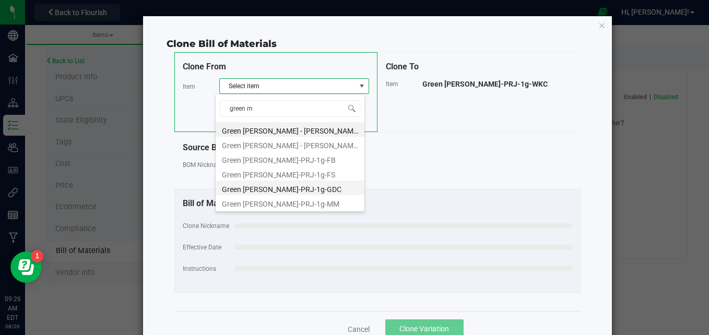
click at [317, 185] on li "Green Meadows-PRJ-1g-GDC" at bounding box center [290, 188] width 149 height 15
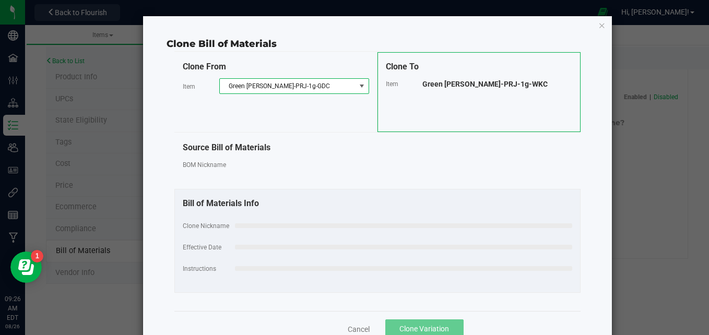
select select "589"
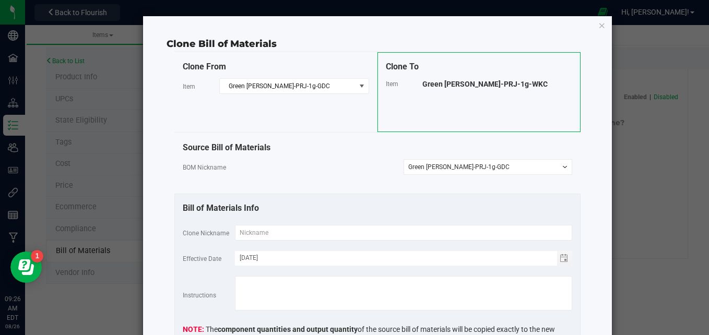
drag, startPoint x: 518, startPoint y: 84, endPoint x: 412, endPoint y: 88, distance: 105.5
click at [412, 88] on div "Item Green Meadows-PRJ-1g-WKC" at bounding box center [479, 83] width 186 height 11
copy div "Green Meadows-PRJ-1g-WKC"
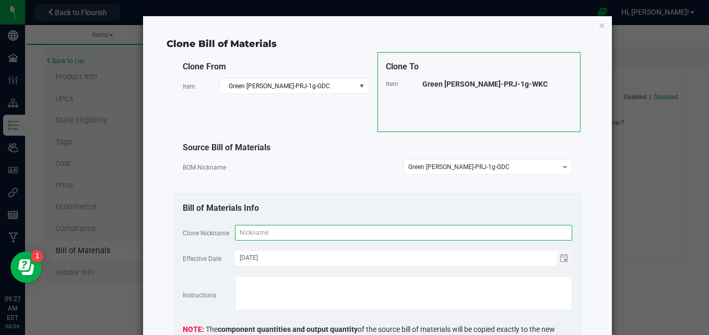
click at [300, 232] on input "text" at bounding box center [403, 233] width 337 height 16
paste input "Green Meadows-PRJ-1g-WKC"
type input "Green Meadows-PRJ-1g-WKC"
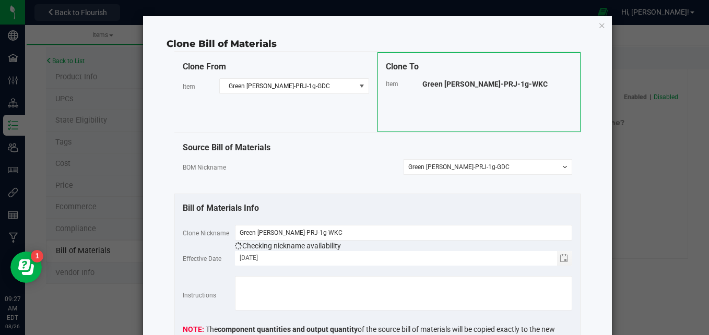
click at [587, 170] on div "Clone Bill of Materials Clone From Item Green Meadows-PRJ-1g-GDC Clone To Item …" at bounding box center [377, 220] width 469 height 408
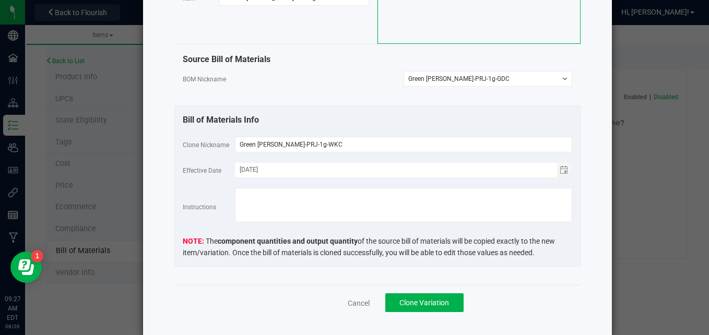
scroll to position [105, 0]
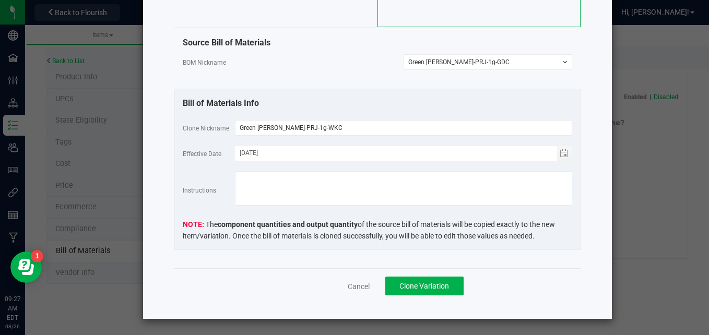
click at [579, 206] on div "Clone From Item Green Meadows-PRJ-1g-GDC Clone To Item Green Meadows-PRJ-1g-WKC…" at bounding box center [378, 107] width 422 height 321
drag, startPoint x: 579, startPoint y: 206, endPoint x: 589, endPoint y: 89, distance: 116.9
click at [589, 89] on div "Clone Bill of Materials Clone From Item Green Meadows-PRJ-1g-GDC Clone To Item …" at bounding box center [377, 115] width 469 height 408
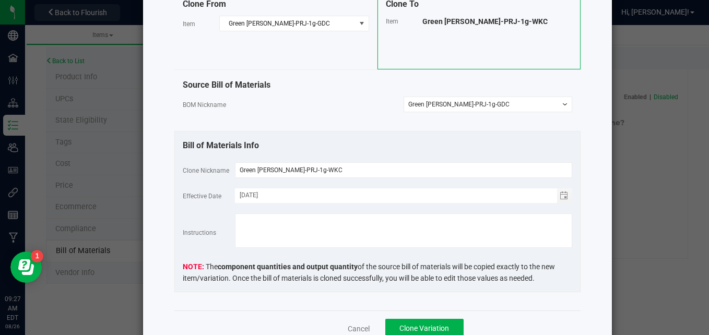
scroll to position [84, 0]
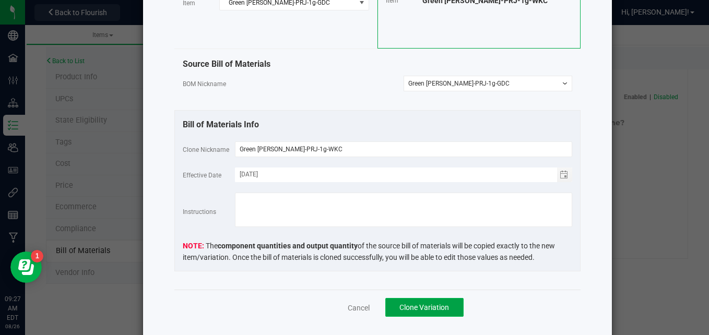
click at [434, 304] on span "Clone Variation" at bounding box center [424, 307] width 50 height 8
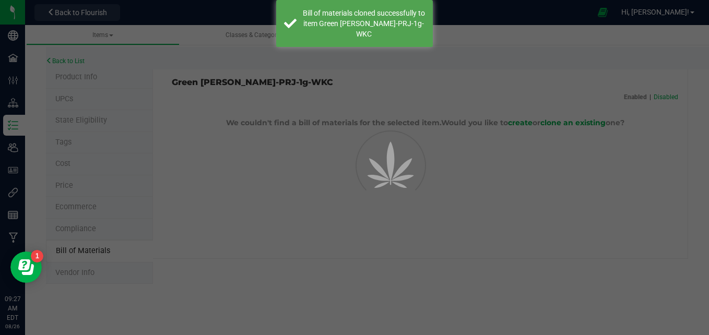
select select "590"
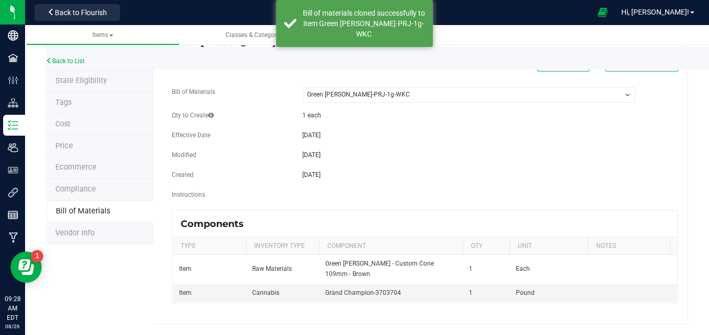
scroll to position [48, 0]
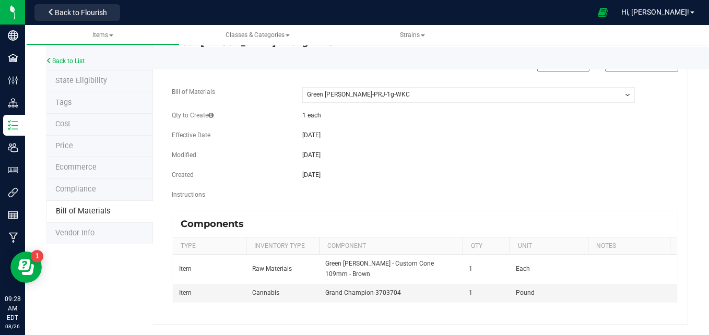
drag, startPoint x: 700, startPoint y: 136, endPoint x: 694, endPoint y: 45, distance: 91.0
click at [694, 45] on admin-inventory "Items Classes & Categories Strains Back to List Product Info UPCs State Eligibi…" at bounding box center [367, 160] width 684 height 350
drag, startPoint x: 694, startPoint y: 45, endPoint x: 587, endPoint y: 148, distance: 148.8
click at [587, 150] on div "[DATE]" at bounding box center [468, 154] width 348 height 9
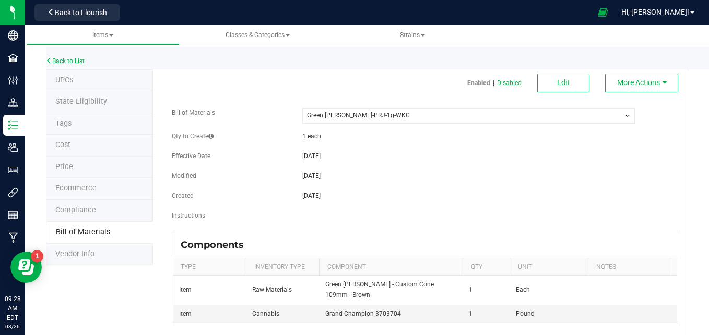
scroll to position [0, 0]
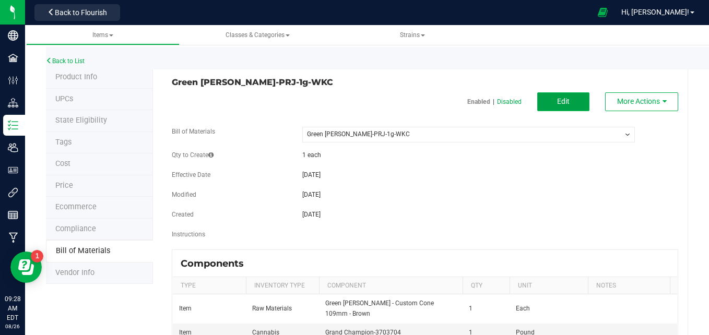
click at [562, 103] on button "Edit" at bounding box center [563, 101] width 52 height 19
select select "590"
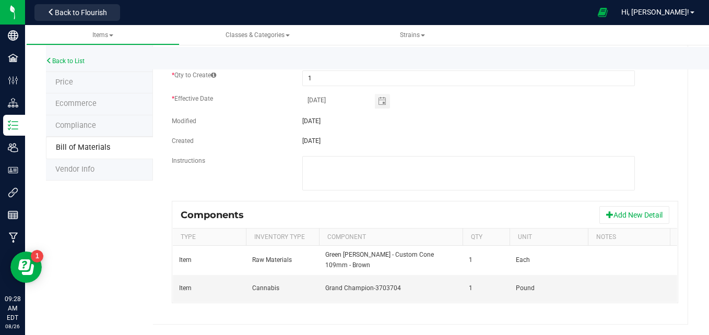
scroll to position [0, 60]
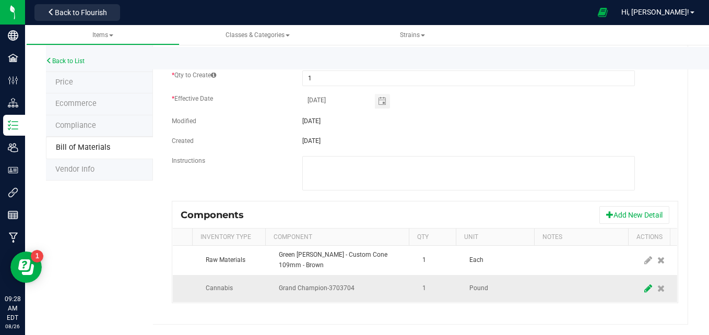
click at [644, 284] on icon at bounding box center [648, 288] width 8 height 9
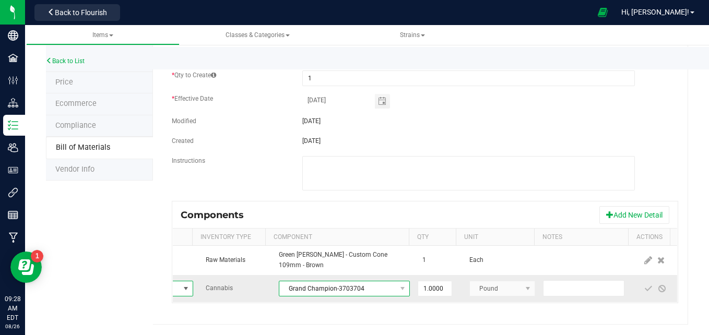
click at [365, 284] on span "Grand Champion-3703704" at bounding box center [337, 288] width 117 height 15
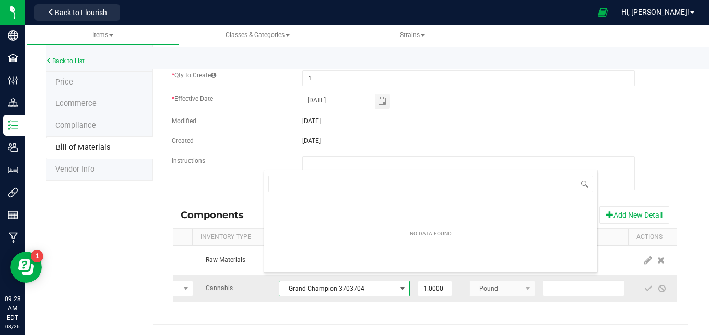
scroll to position [16, 131]
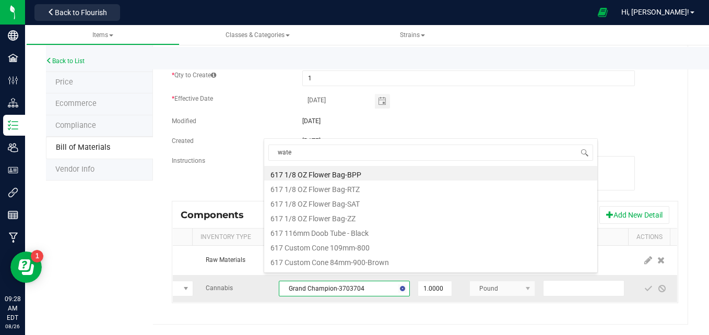
type input "water"
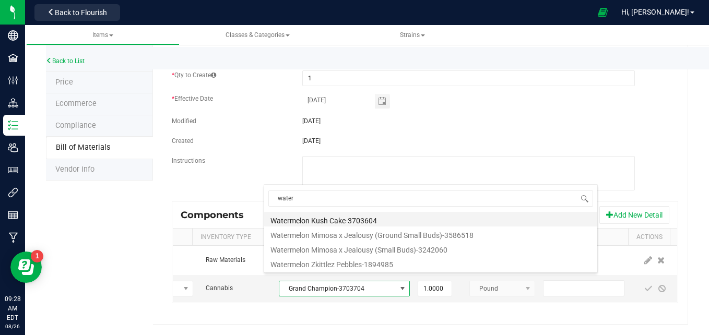
click at [364, 220] on li "Watermelon Kush Cake-3703604" at bounding box center [430, 219] width 333 height 15
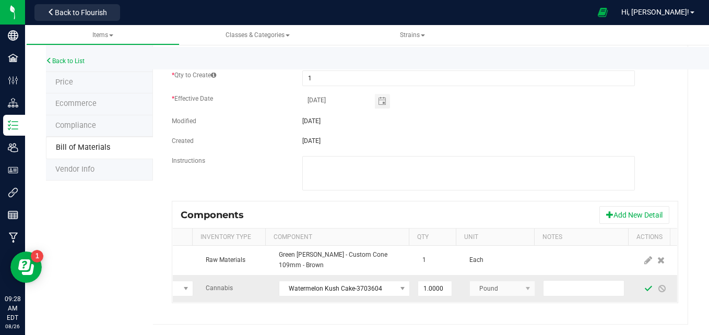
click at [644, 285] on span at bounding box center [648, 289] width 8 height 8
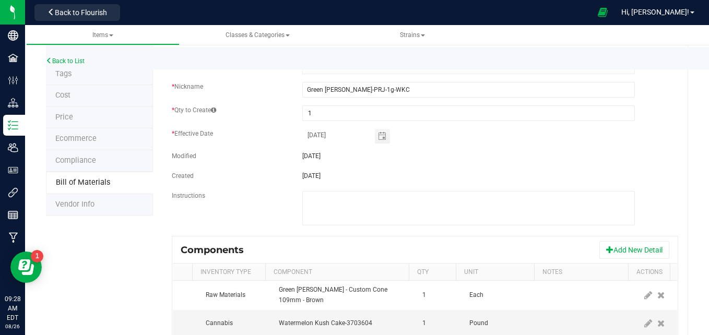
scroll to position [0, 0]
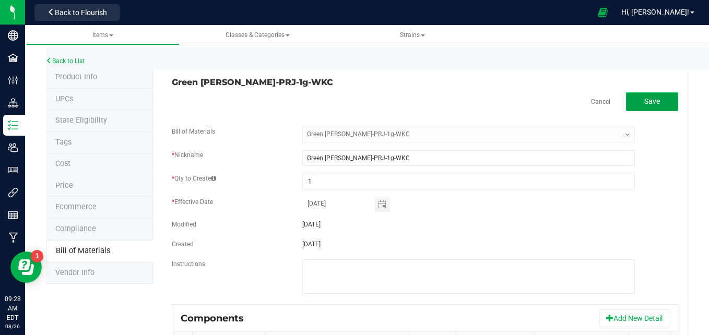
click at [654, 98] on button "Save" at bounding box center [652, 101] width 52 height 19
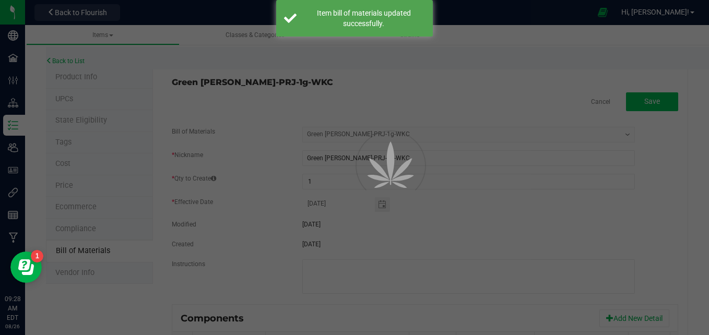
select select "590"
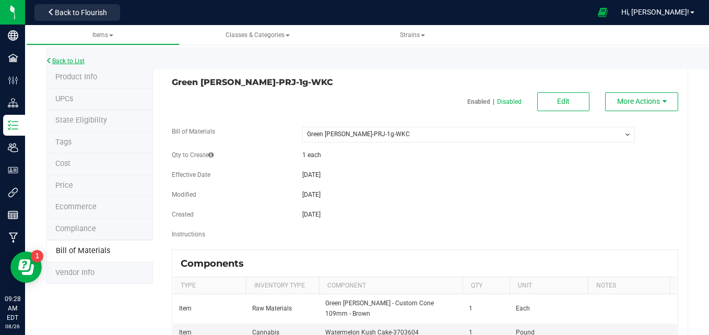
click at [81, 64] on link "Back to List" at bounding box center [65, 60] width 39 height 7
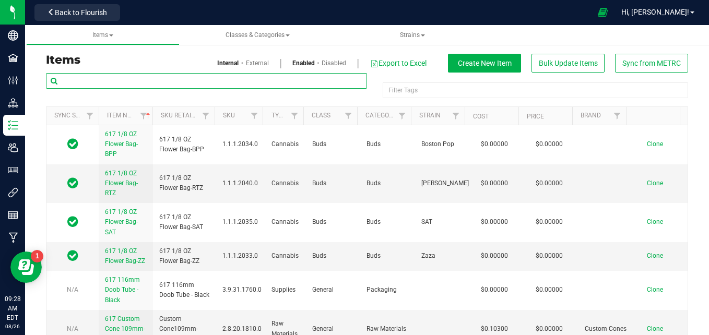
click at [76, 87] on input "text" at bounding box center [206, 81] width 321 height 16
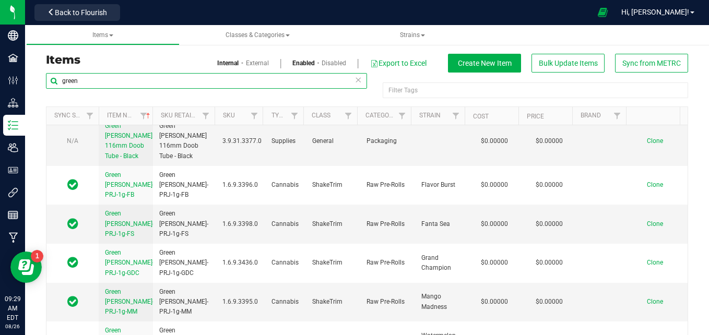
scroll to position [191, 0]
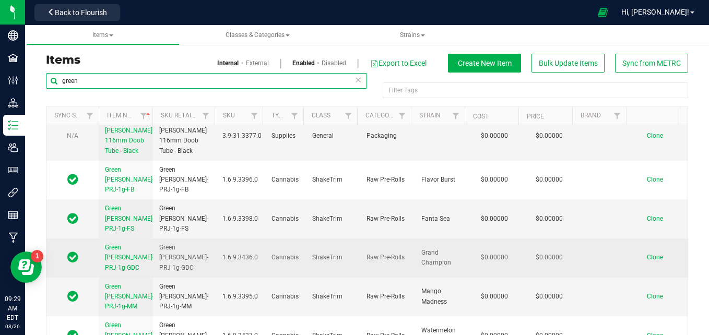
type input "green"
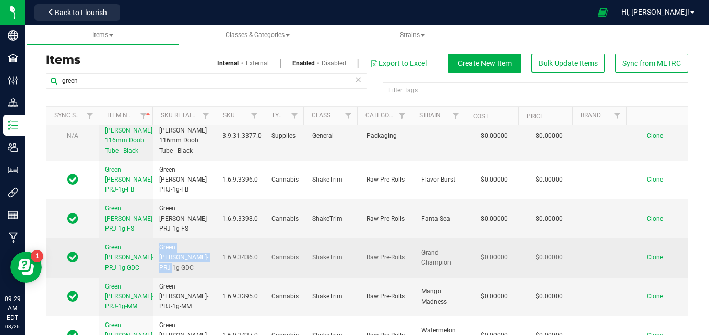
drag, startPoint x: 194, startPoint y: 242, endPoint x: 153, endPoint y: 238, distance: 41.5
click at [153, 239] on td "Green Meadows-PRJ-1g-GDC" at bounding box center [184, 258] width 63 height 39
copy span "Green Meadows-PRJ-1g-GDC"
click at [647, 254] on span "Clone" at bounding box center [655, 257] width 16 height 7
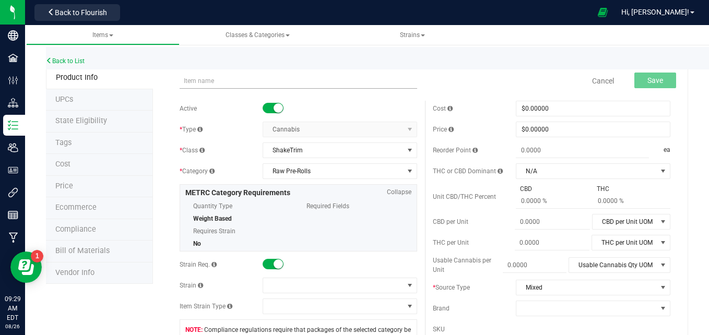
click at [296, 81] on input "text" at bounding box center [299, 81] width 238 height 16
click at [183, 78] on input "Green Meadows-PRJ-1g-GDC" at bounding box center [299, 81] width 238 height 16
click at [277, 81] on input "Green Meadows-PRJ-1g-GDC" at bounding box center [299, 81] width 238 height 16
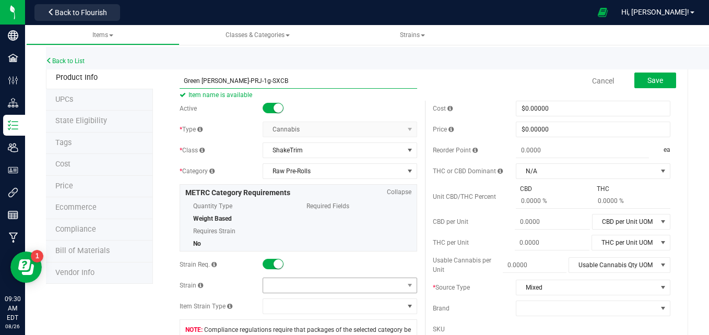
type input "Green Meadows-PRJ-1g-SXCB"
click at [341, 284] on span at bounding box center [333, 285] width 140 height 15
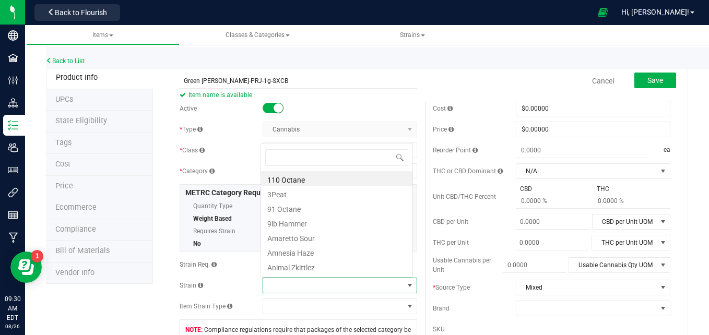
scroll to position [16, 150]
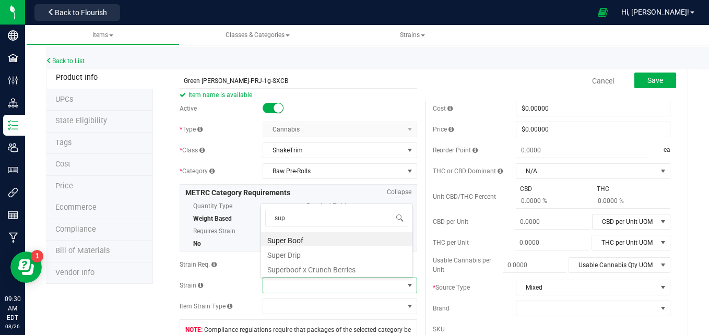
type input "supe"
click at [338, 269] on li "Superboof x Crunch Berries" at bounding box center [336, 268] width 151 height 15
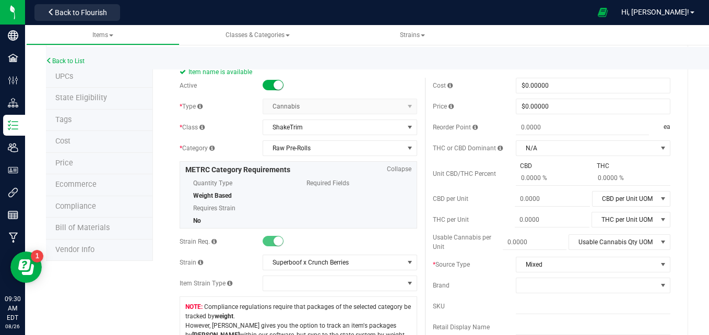
scroll to position [0, 0]
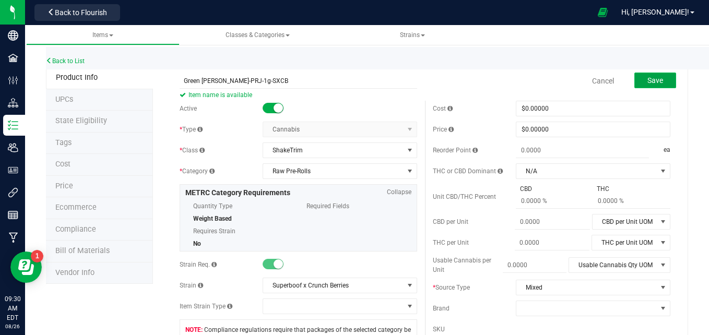
click at [647, 76] on span "Save" at bounding box center [655, 80] width 16 height 8
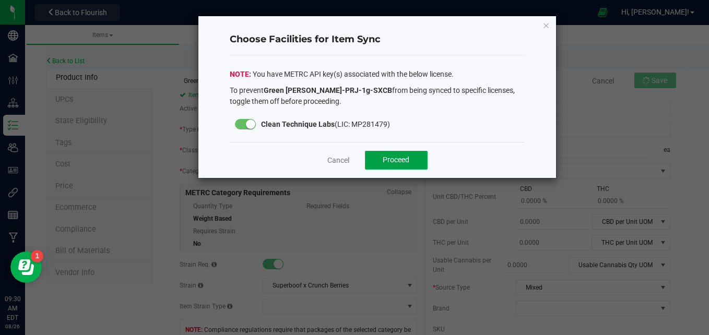
click at [395, 160] on span "Proceed" at bounding box center [396, 160] width 27 height 8
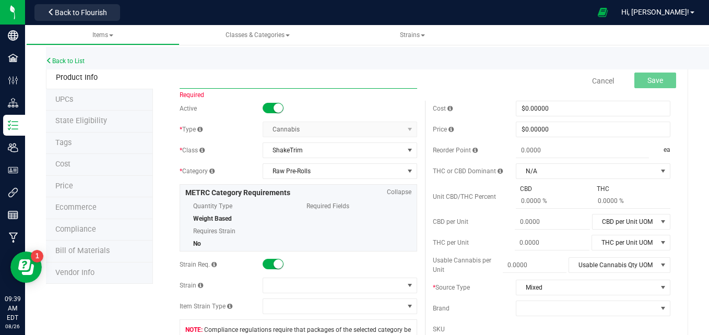
click at [271, 77] on input "text" at bounding box center [299, 81] width 238 height 16
paste input "Green Meadows-PRJ-1g-GDC"
click at [183, 81] on input "Green Meadows-PRJ-1g-GDC" at bounding box center [299, 81] width 238 height 16
type input "Green Meadows-PRJ-1g-GDC"
click at [280, 78] on input "Green Meadows-PRJ-1g-GDC" at bounding box center [299, 81] width 238 height 16
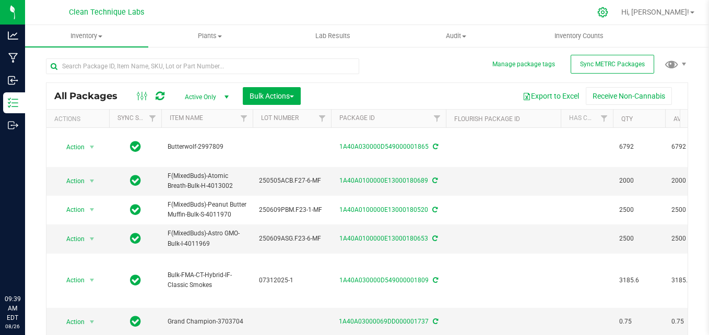
click at [608, 11] on icon at bounding box center [603, 12] width 10 height 10
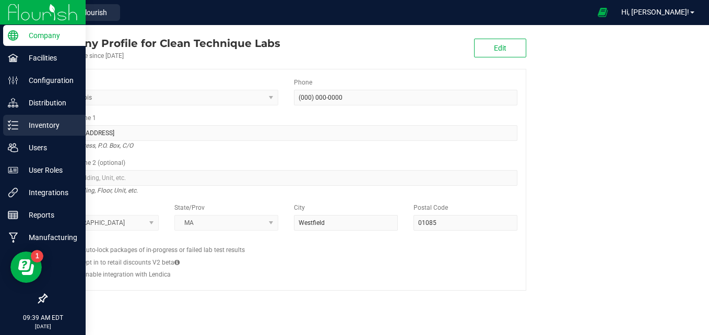
click at [8, 123] on icon at bounding box center [13, 125] width 10 height 10
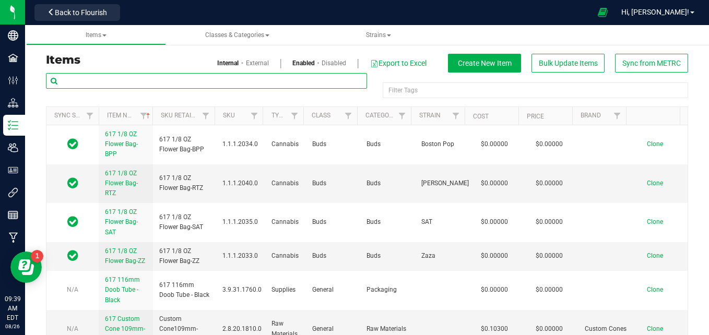
click at [133, 80] on input "text" at bounding box center [206, 81] width 321 height 16
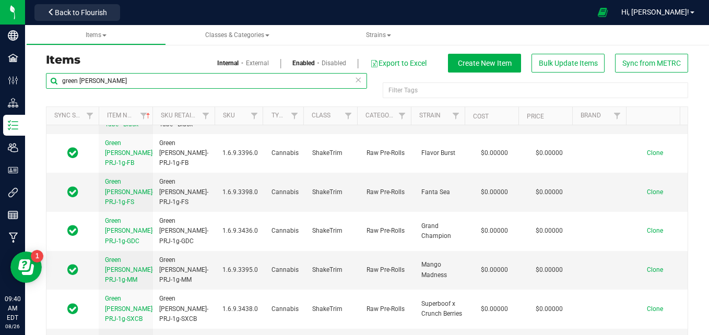
scroll to position [228, 0]
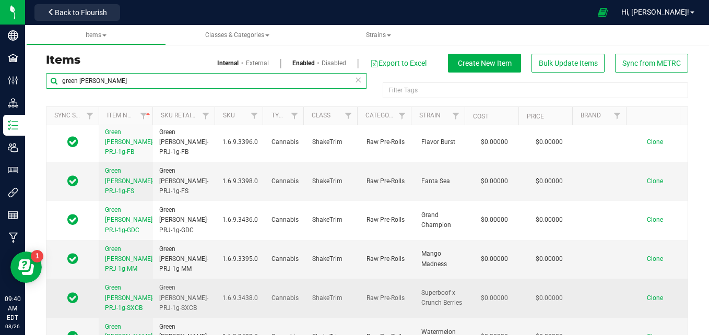
type input "green meadows"
click at [117, 284] on span "Green Meadows-PRJ-1g-SXCB" at bounding box center [129, 297] width 49 height 27
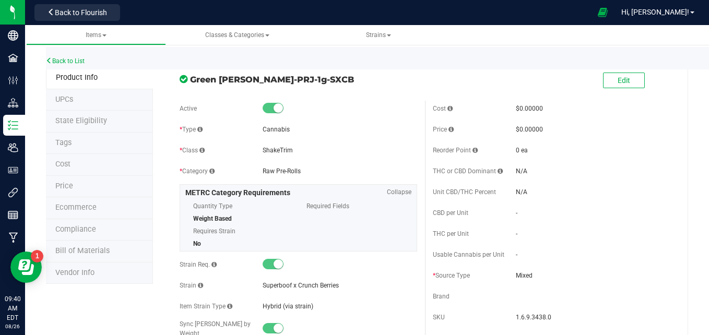
click at [94, 252] on span "Bill of Materials" at bounding box center [82, 250] width 54 height 9
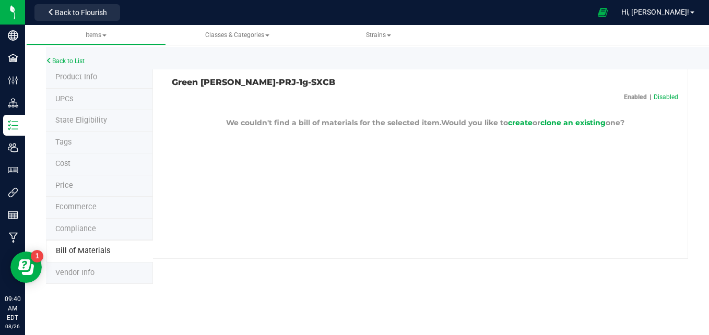
click at [588, 128] on p "We couldn't find a bill of materials for the selected item. Would you like to c…" at bounding box center [425, 122] width 506 height 11
click at [587, 126] on span "clone an existing" at bounding box center [572, 122] width 65 height 9
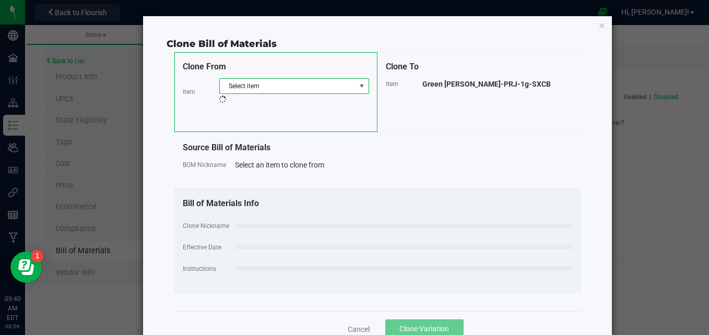
click at [326, 87] on span "Select item" at bounding box center [288, 86] width 136 height 15
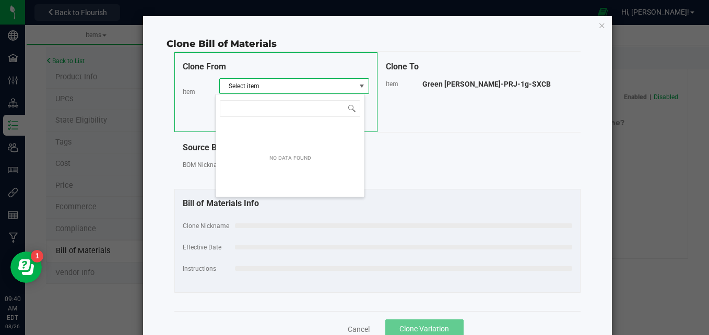
scroll to position [16, 150]
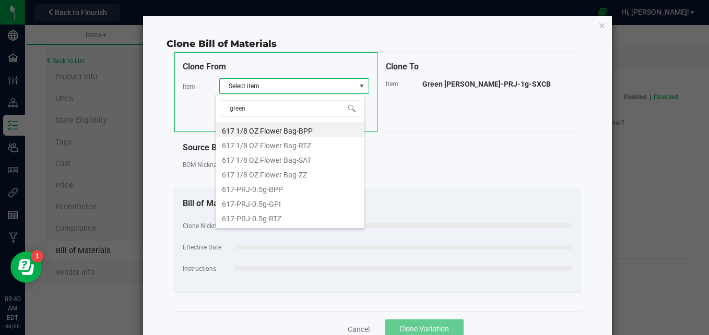
type input "green m"
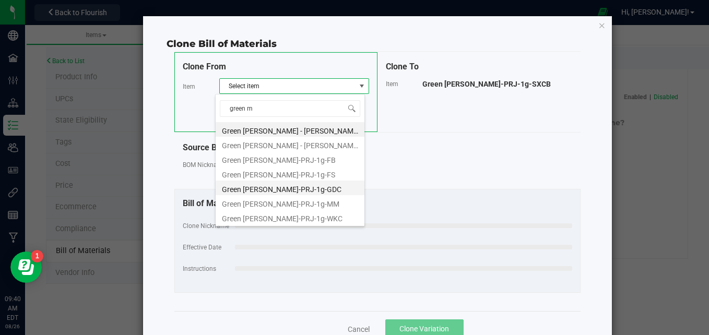
click at [304, 193] on li "Green Meadows-PRJ-1g-GDC" at bounding box center [290, 188] width 149 height 15
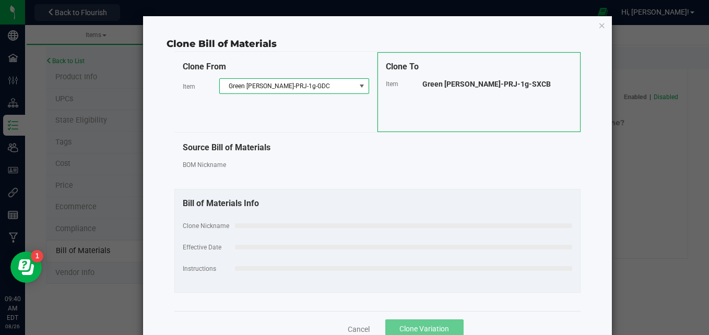
select select "589"
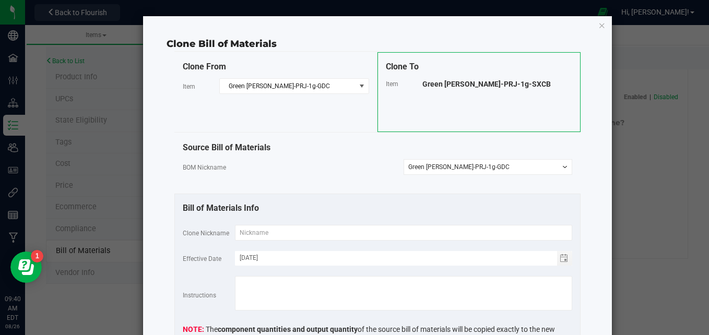
drag, startPoint x: 526, startPoint y: 83, endPoint x: 402, endPoint y: 87, distance: 124.3
click at [402, 87] on div "Item Green Meadows-PRJ-1g-SXCB" at bounding box center [479, 83] width 186 height 11
copy div "Green Meadows-PRJ-1g-SXCB"
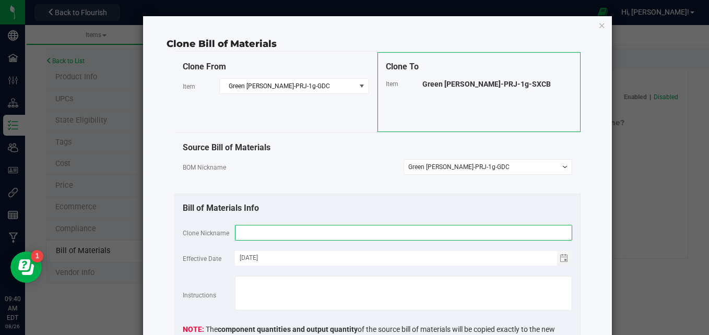
click at [353, 232] on input "text" at bounding box center [403, 233] width 337 height 16
paste input "Green Meadows-PRJ-1g-SXCB"
type input "Green Meadows-PRJ-1g-SXCB"
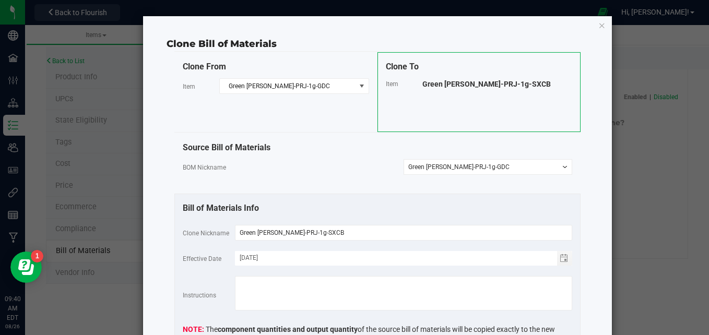
click at [599, 211] on div "Clone Bill of Materials Clone From Item Green Meadows-PRJ-1g-GDC Clone To Item …" at bounding box center [377, 220] width 469 height 408
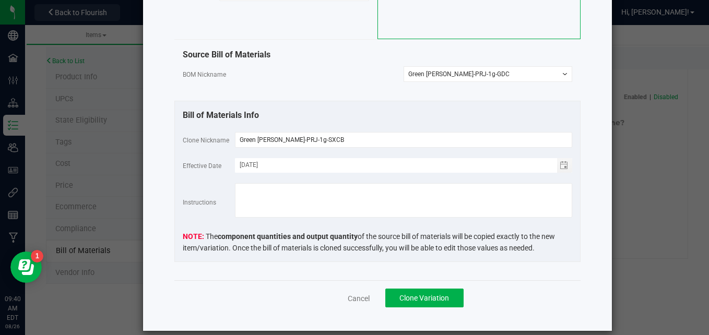
scroll to position [105, 0]
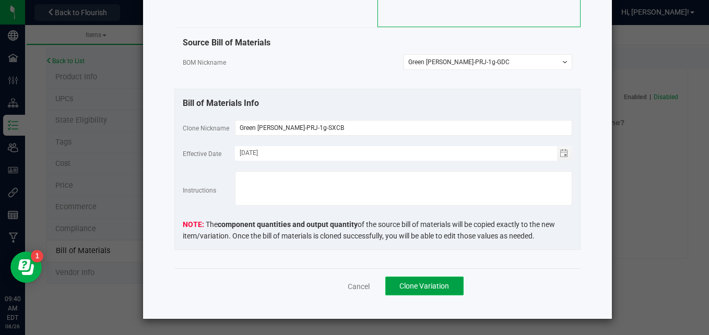
click at [414, 289] on span "Clone Variation" at bounding box center [424, 286] width 50 height 8
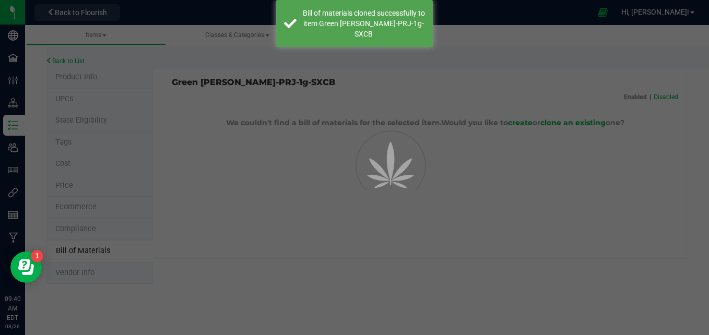
select select "591"
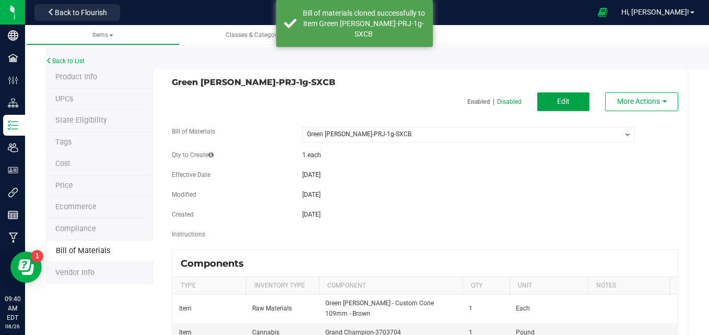
click at [559, 100] on span "Edit" at bounding box center [563, 101] width 13 height 8
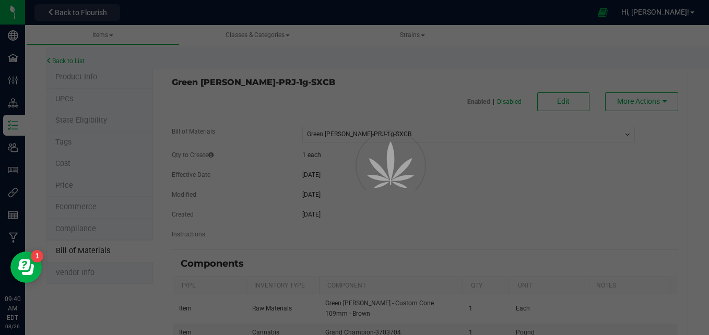
select select "591"
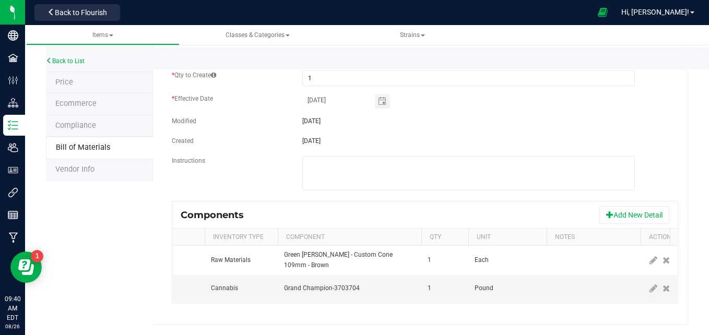
scroll to position [0, 60]
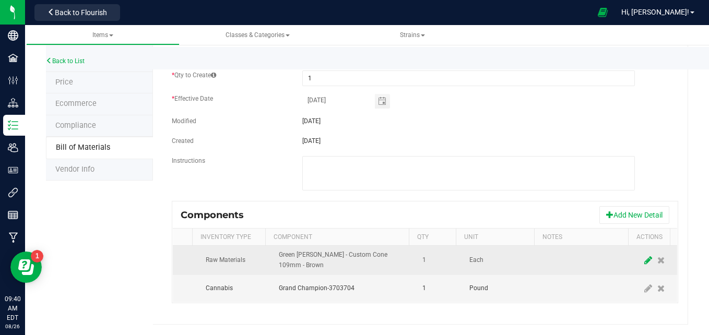
click at [642, 255] on span at bounding box center [648, 260] width 13 height 19
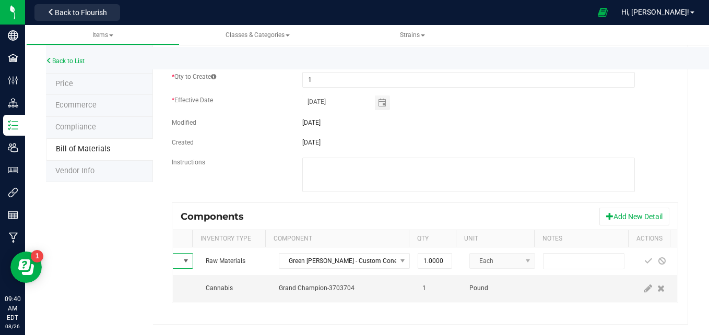
scroll to position [110, 0]
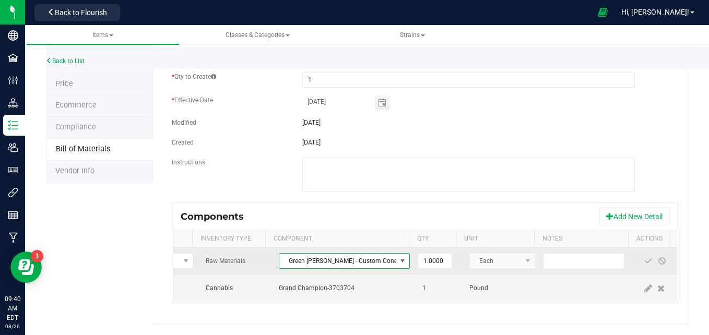
click at [312, 254] on span "Green Meadows - Custom Cone 109mm - Brown" at bounding box center [337, 261] width 117 height 15
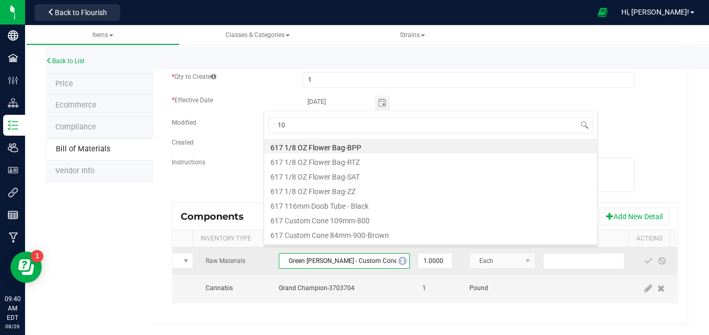
type input "109"
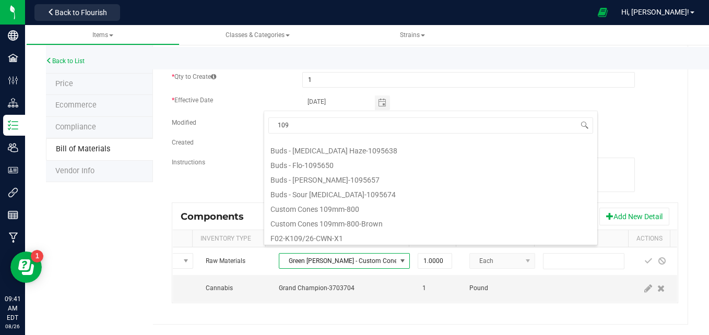
scroll to position [10, 0]
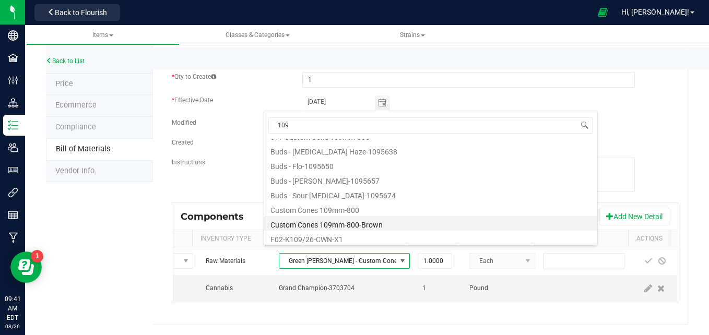
click at [339, 224] on li "Custom Cones 109mm-800-Brown" at bounding box center [430, 223] width 333 height 15
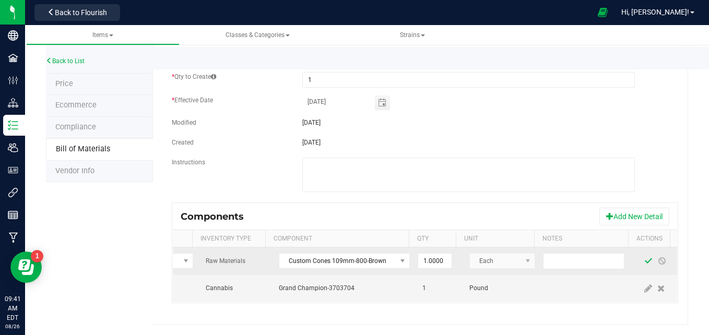
click at [644, 257] on span at bounding box center [648, 261] width 8 height 8
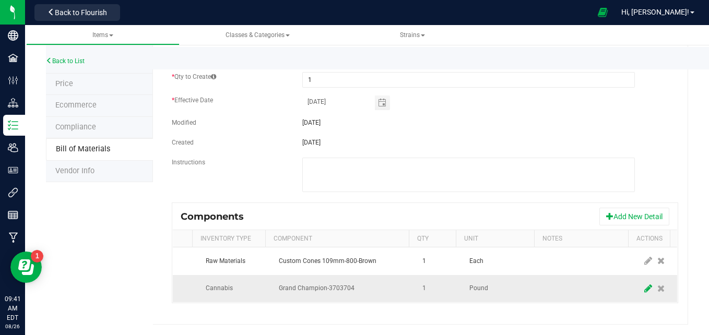
click at [644, 284] on icon at bounding box center [648, 288] width 8 height 9
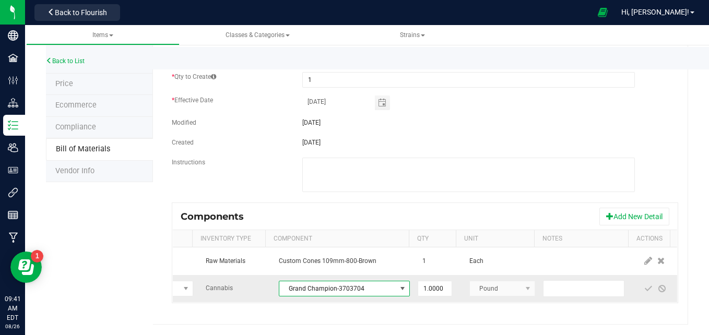
click at [323, 283] on span "Grand Champion-3703704" at bounding box center [337, 288] width 117 height 15
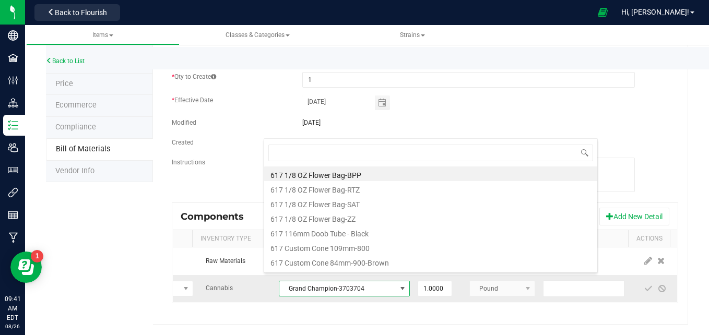
scroll to position [16, 131]
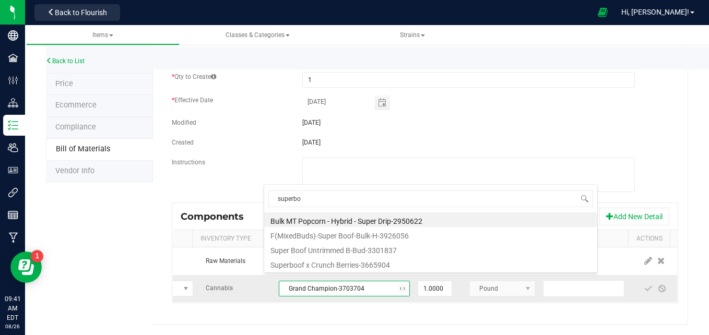
type input "superboo"
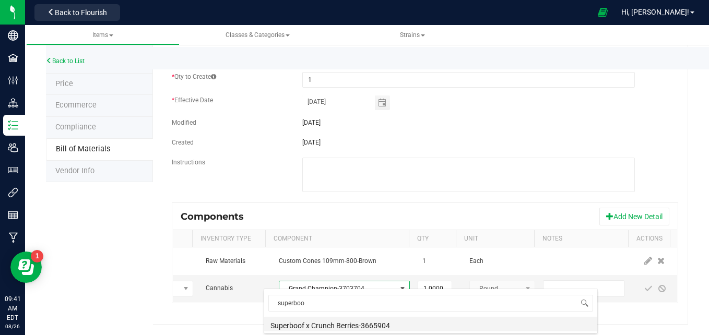
click at [342, 326] on li "Superboof x Crunch Berries-3665904" at bounding box center [430, 324] width 333 height 15
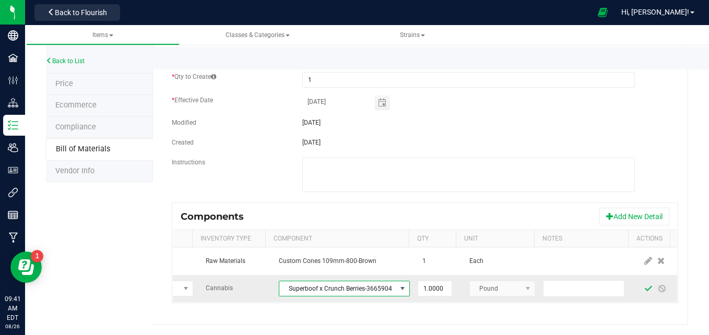
click at [644, 285] on span at bounding box center [648, 289] width 8 height 8
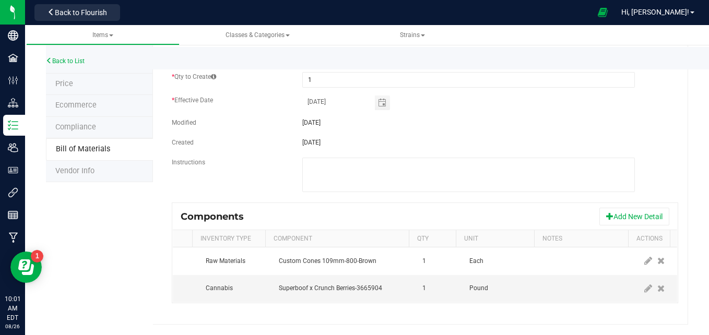
drag, startPoint x: 633, startPoint y: 283, endPoint x: 624, endPoint y: 331, distance: 49.3
click at [624, 331] on div "Back to List Product Info UPCs State Eligibility Tags Cost Price Ecommerce Comp…" at bounding box center [367, 131] width 684 height 407
click at [644, 284] on icon at bounding box center [648, 288] width 8 height 9
click at [430, 283] on input "1" at bounding box center [434, 288] width 33 height 15
paste input "0.0022"
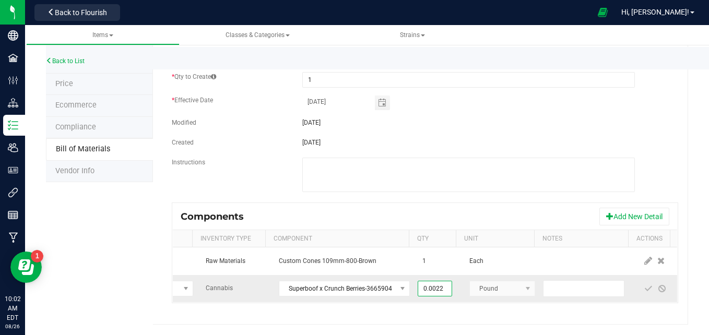
type input "0.0022"
click at [619, 286] on td at bounding box center [588, 288] width 94 height 27
click at [644, 285] on span at bounding box center [648, 289] width 8 height 8
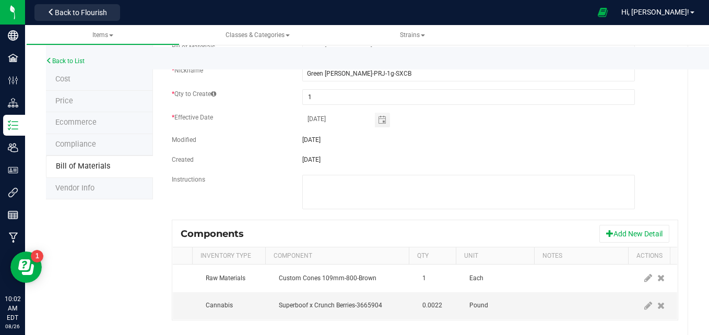
scroll to position [0, 0]
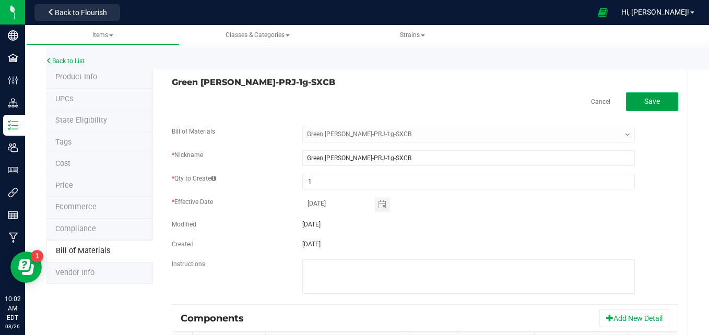
click at [635, 103] on button "Save" at bounding box center [652, 101] width 52 height 19
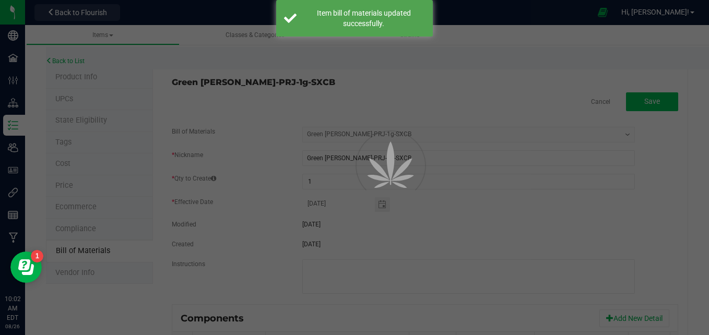
select select "591"
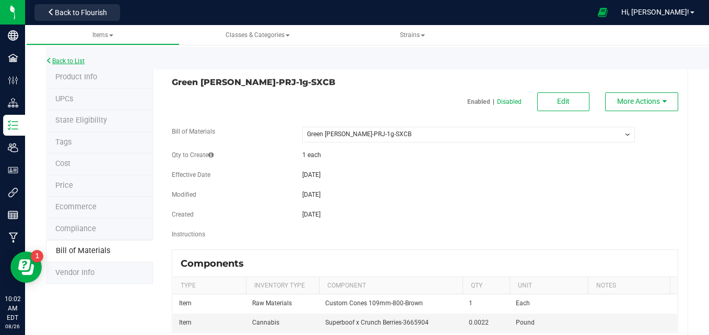
click at [80, 63] on link "Back to List" at bounding box center [65, 60] width 39 height 7
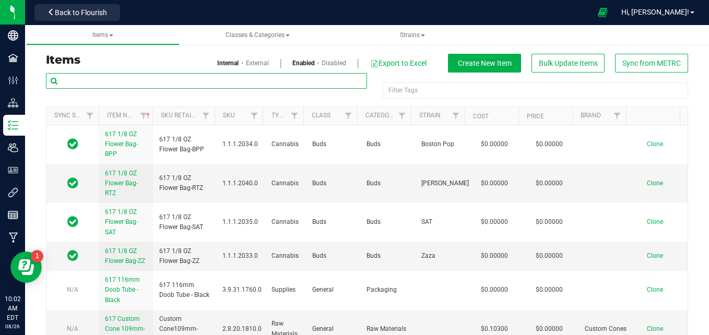
click at [125, 79] on input "text" at bounding box center [206, 81] width 321 height 16
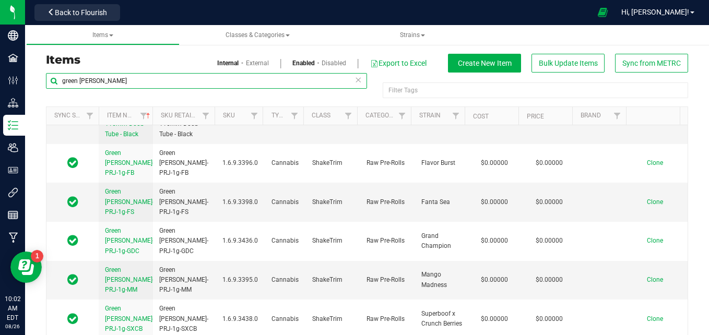
scroll to position [203, 0]
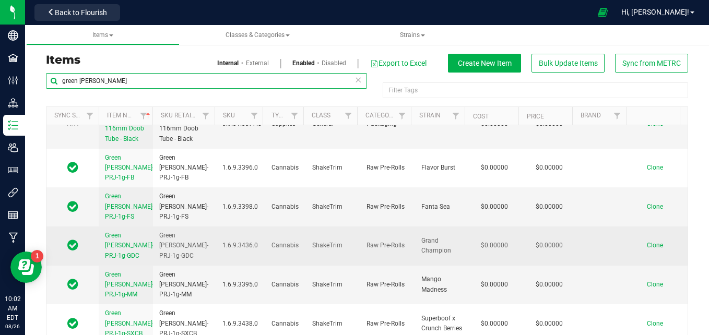
type input "green meadows"
click at [125, 231] on link "Green Meadows-PRJ-1g-GDC" at bounding box center [129, 246] width 49 height 30
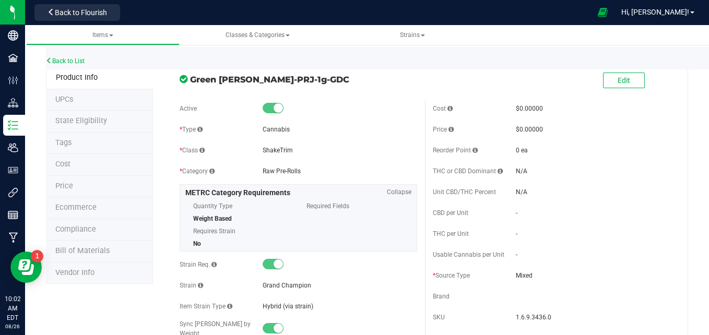
click at [103, 258] on li "Bill of Materials" at bounding box center [99, 252] width 107 height 22
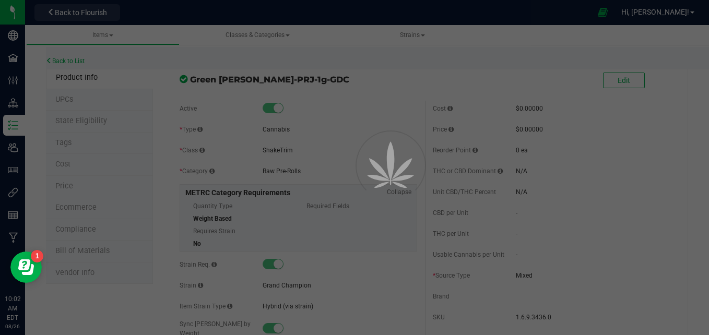
select select "589"
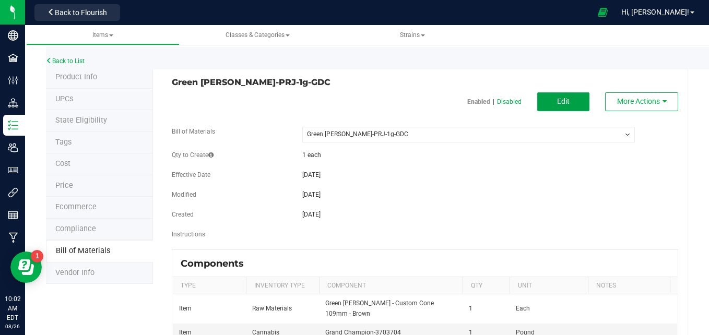
click at [567, 101] on button "Edit" at bounding box center [563, 101] width 52 height 19
select select "589"
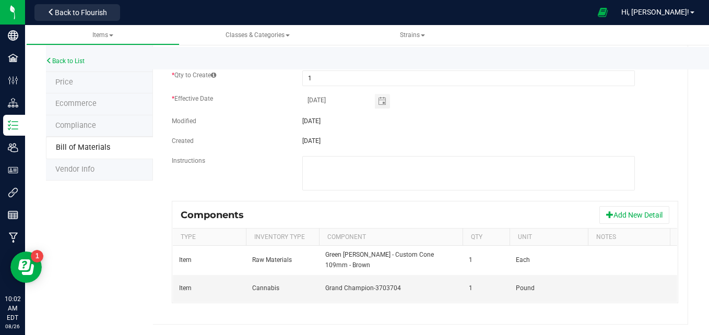
scroll to position [0, 60]
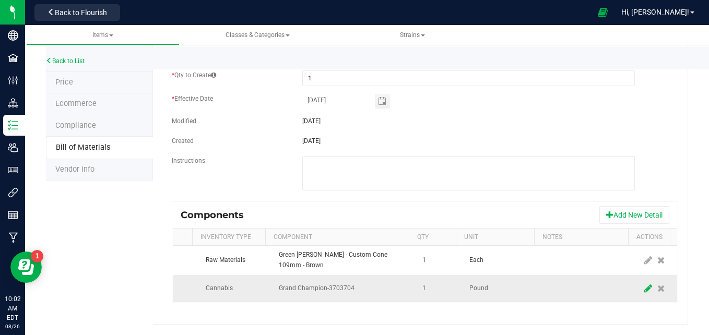
click at [642, 282] on span at bounding box center [648, 288] width 13 height 19
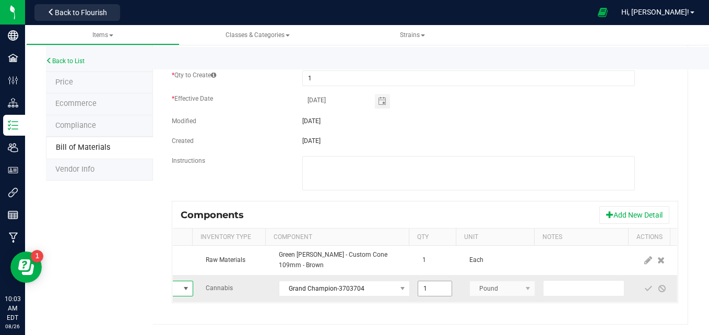
click at [418, 285] on input "1" at bounding box center [434, 288] width 33 height 15
paste input "0.0022"
type input "0.0022"
click at [644, 285] on span at bounding box center [648, 289] width 8 height 8
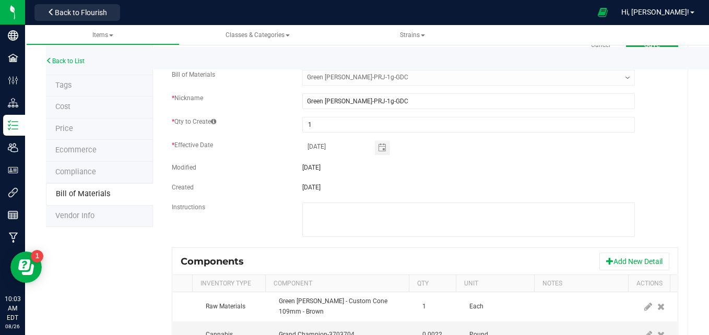
scroll to position [0, 0]
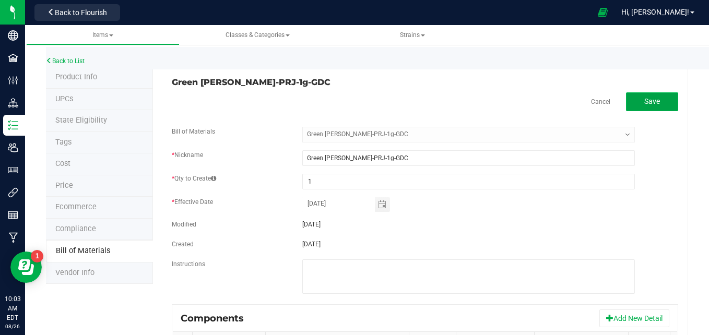
click at [656, 96] on button "Save" at bounding box center [652, 101] width 52 height 19
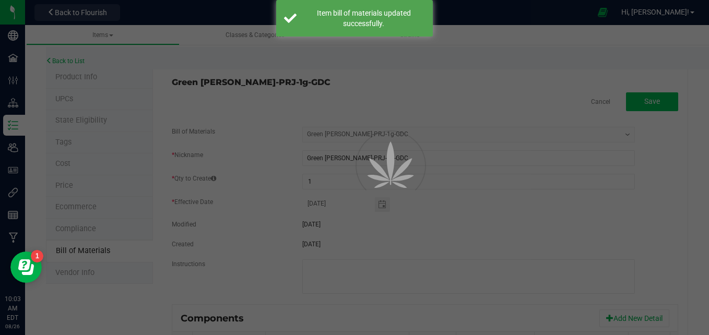
select select "589"
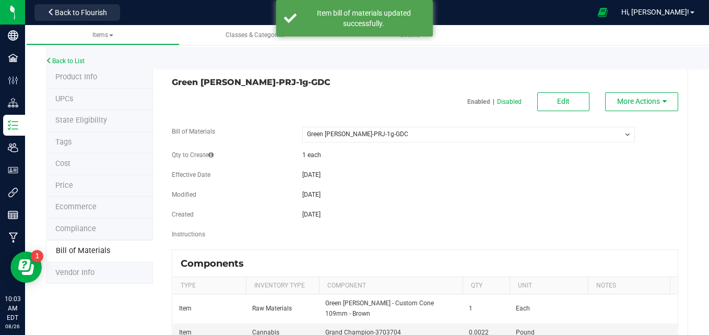
scroll to position [48, 0]
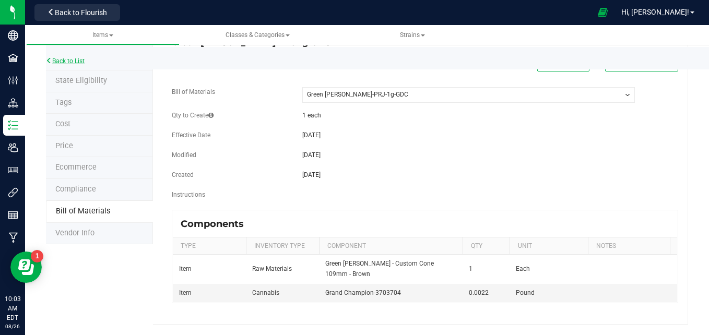
click at [77, 61] on link "Back to List" at bounding box center [65, 60] width 39 height 7
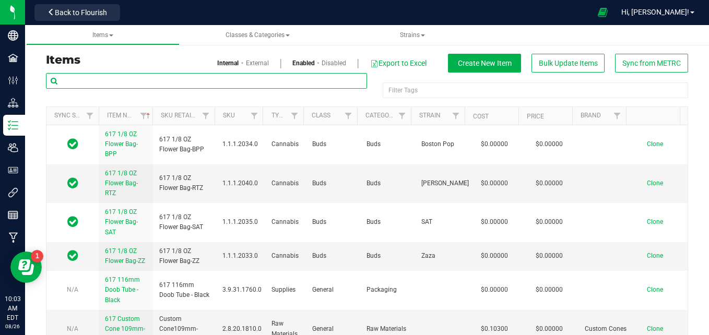
click at [85, 80] on input "text" at bounding box center [206, 81] width 321 height 16
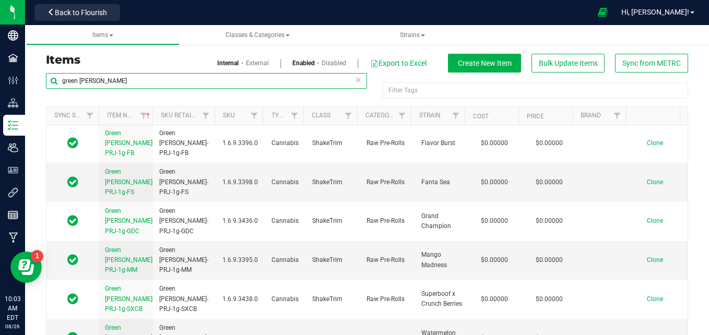
scroll to position [228, 0]
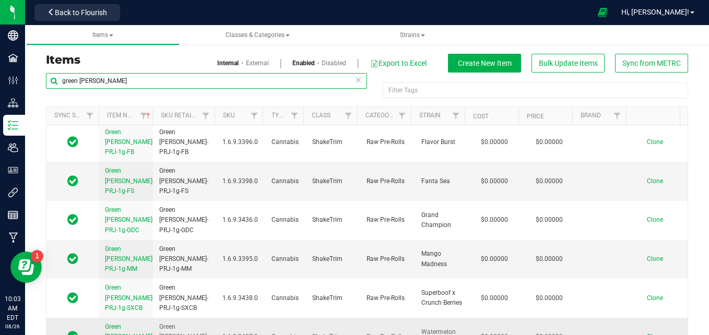
type input "green meadows"
click at [131, 323] on span "Green Meadows-PRJ-1g-WKC" at bounding box center [129, 336] width 49 height 27
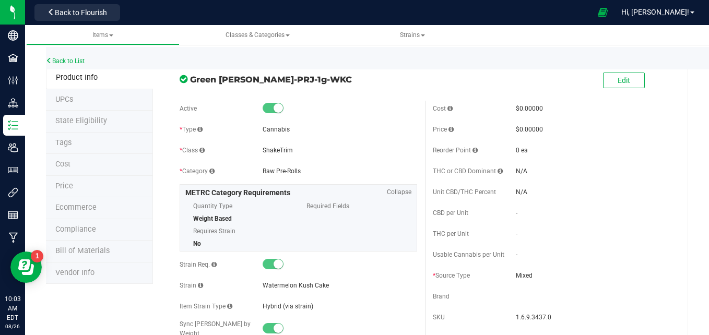
click at [101, 252] on span "Bill of Materials" at bounding box center [82, 250] width 54 height 9
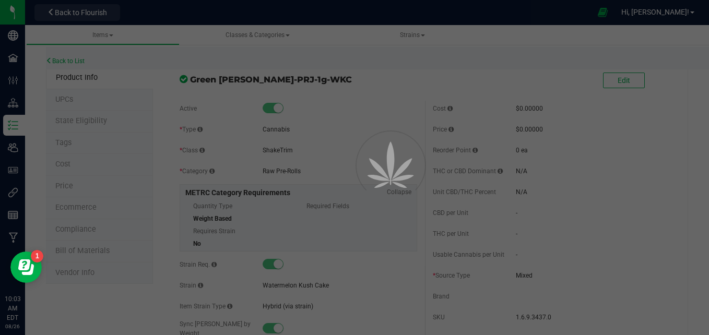
select select "590"
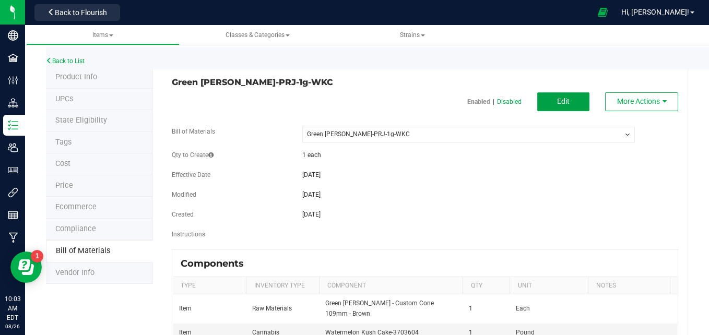
click at [558, 102] on span "Edit" at bounding box center [563, 101] width 13 height 8
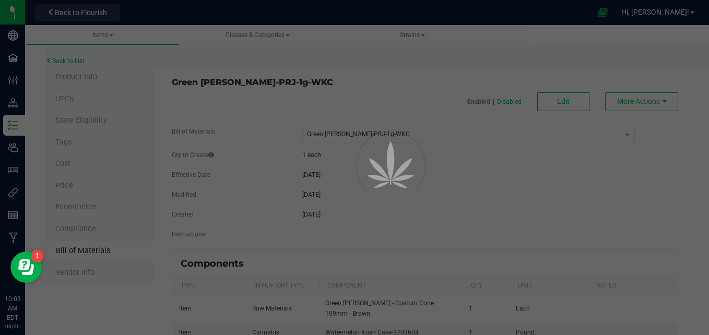
select select "590"
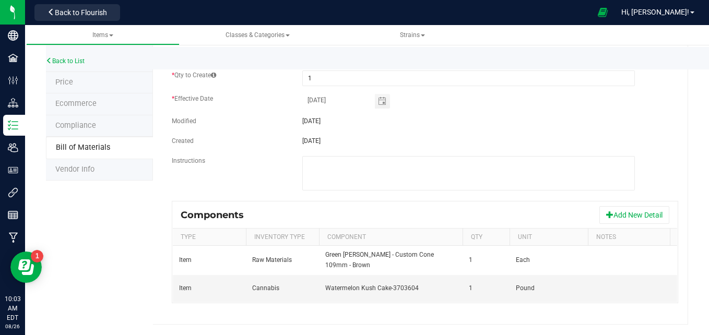
scroll to position [0, 60]
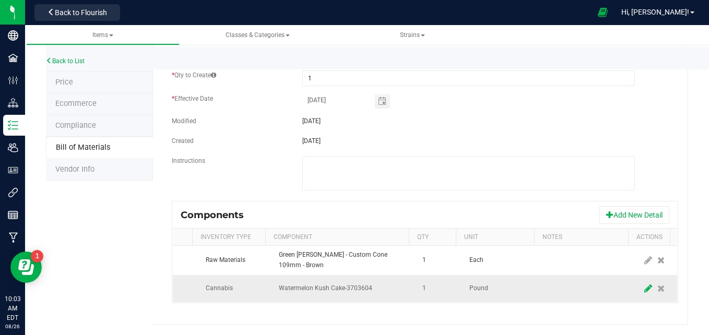
click at [644, 284] on icon at bounding box center [648, 288] width 8 height 9
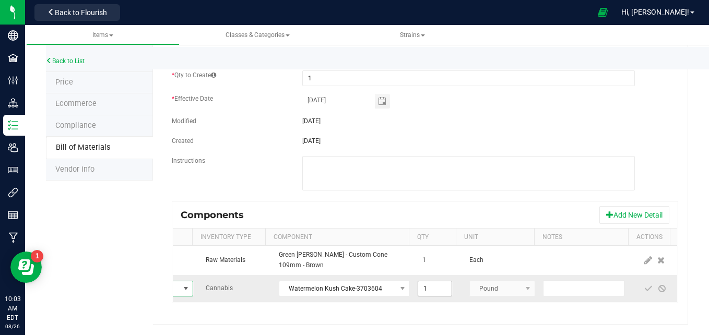
click at [425, 283] on input "1" at bounding box center [434, 288] width 33 height 15
paste input "0.0022"
type input "0.0022"
click at [642, 279] on span at bounding box center [649, 288] width 14 height 19
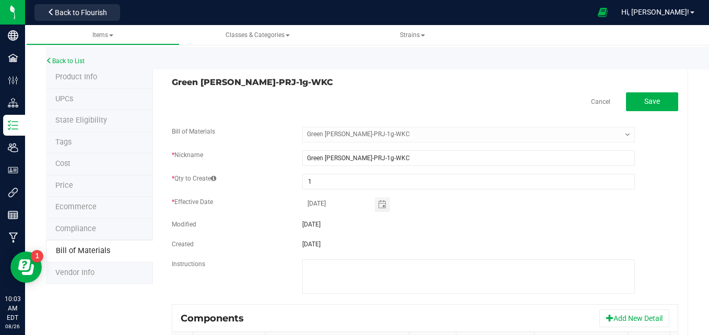
click at [645, 91] on div "Green Meadows-PRJ-1g-WKC Cancel Save Bill of Materials -- Select -- Green Meado…" at bounding box center [420, 247] width 535 height 361
click at [645, 98] on span "Save" at bounding box center [652, 101] width 16 height 8
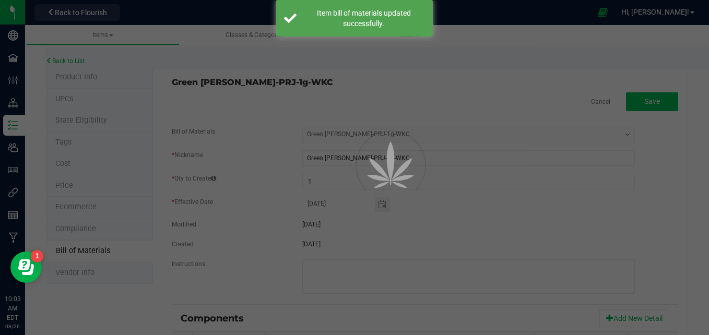
select select "590"
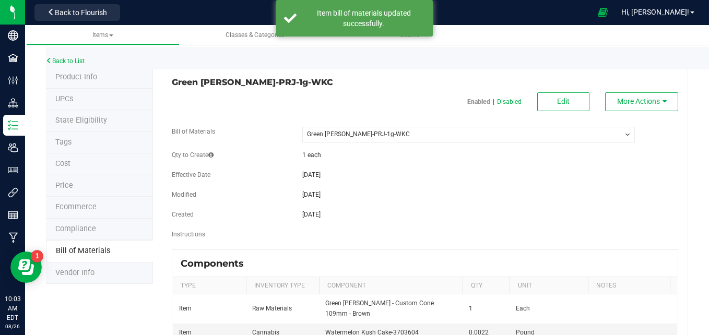
scroll to position [48, 0]
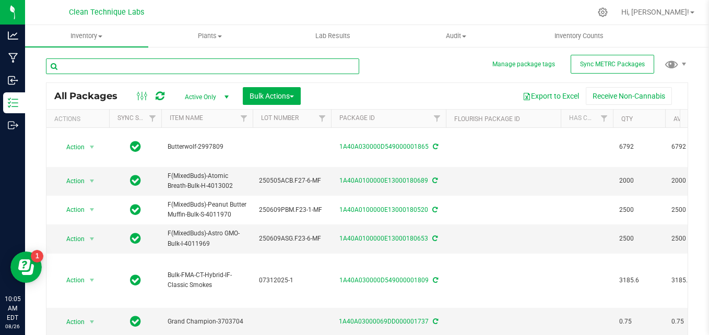
click at [193, 66] on input "text" at bounding box center [202, 66] width 313 height 16
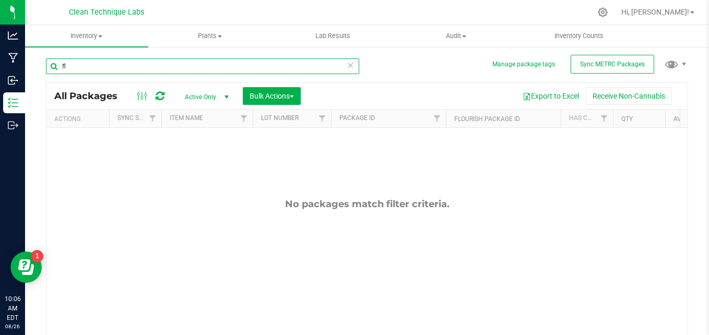
type input "f"
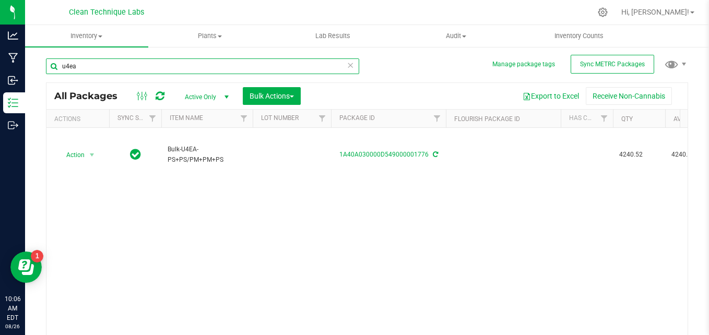
type input "u4ea"
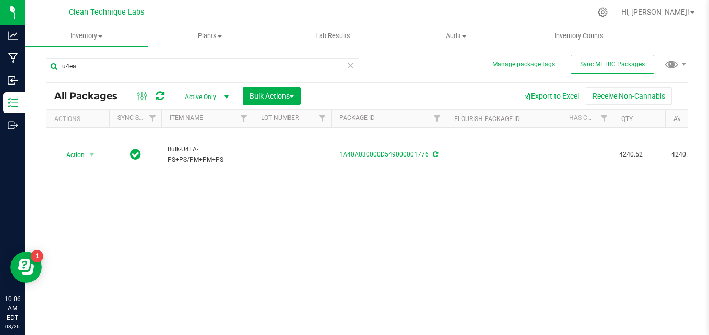
click at [209, 92] on span "Active Only" at bounding box center [204, 97] width 57 height 15
click at [200, 160] on li "All" at bounding box center [204, 160] width 56 height 16
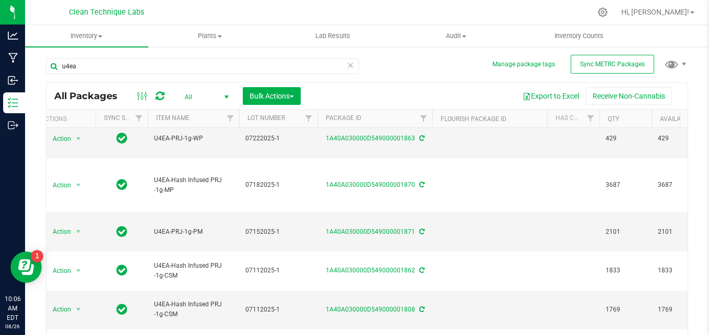
scroll to position [0, 21]
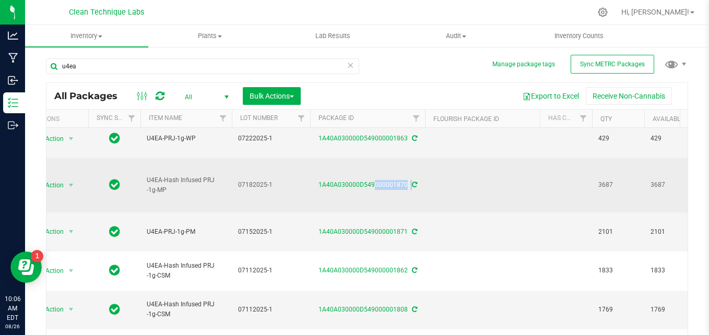
drag, startPoint x: 317, startPoint y: 152, endPoint x: 426, endPoint y: 155, distance: 108.6
copy div "1A40A030000D549000001870"
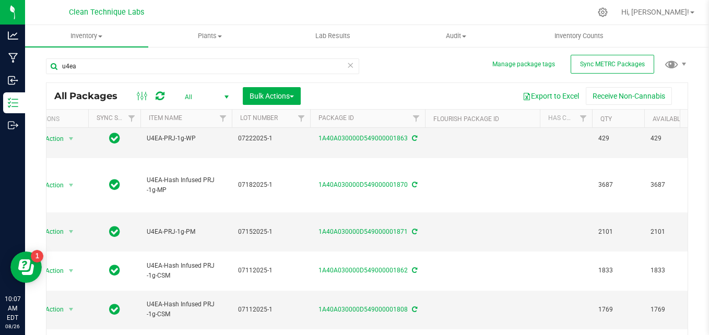
click at [198, 98] on span "All" at bounding box center [204, 97] width 57 height 15
click at [207, 113] on li "Active Only" at bounding box center [204, 114] width 56 height 16
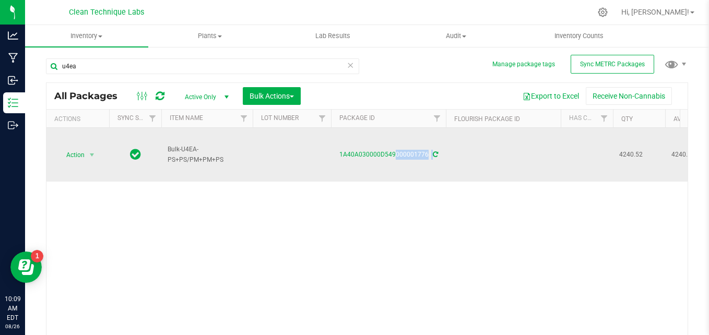
drag, startPoint x: 338, startPoint y: 152, endPoint x: 432, endPoint y: 156, distance: 94.0
click at [432, 156] on div "1A40A030000D549000001776" at bounding box center [388, 155] width 118 height 10
copy div "1A40A030000D549000001776"
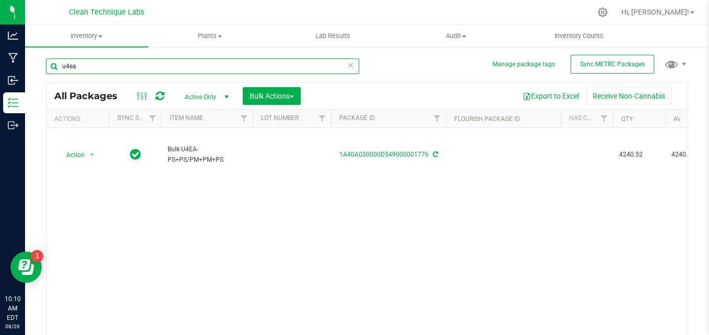
drag, startPoint x: 707, startPoint y: 150, endPoint x: 259, endPoint y: 64, distance: 456.6
click at [259, 64] on input "u4ea" at bounding box center [202, 66] width 313 height 16
type input "u"
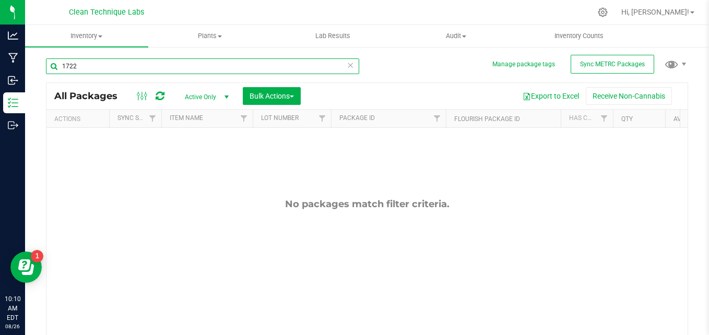
type input "1722"
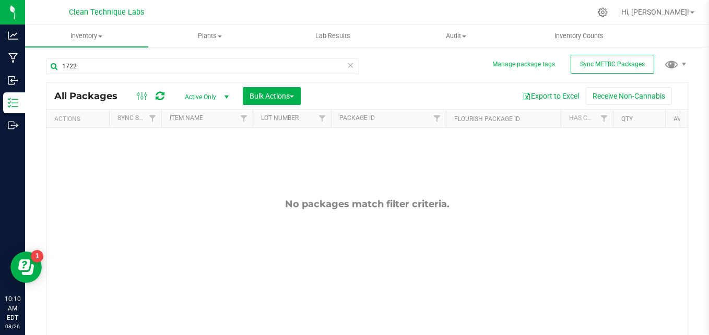
click at [221, 93] on span "select" at bounding box center [226, 97] width 13 height 15
click at [192, 158] on li "All" at bounding box center [204, 160] width 56 height 16
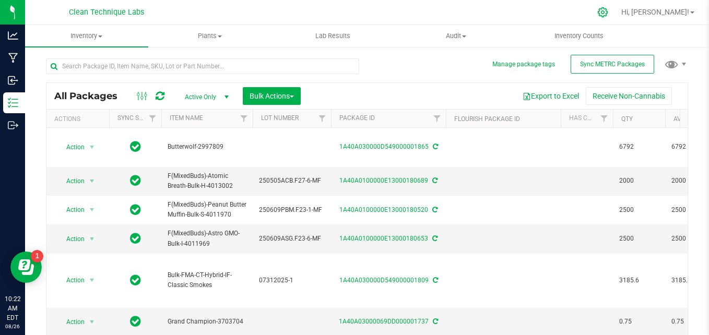
click at [616, 16] on div at bounding box center [603, 12] width 26 height 22
click at [608, 13] on icon at bounding box center [602, 12] width 11 height 11
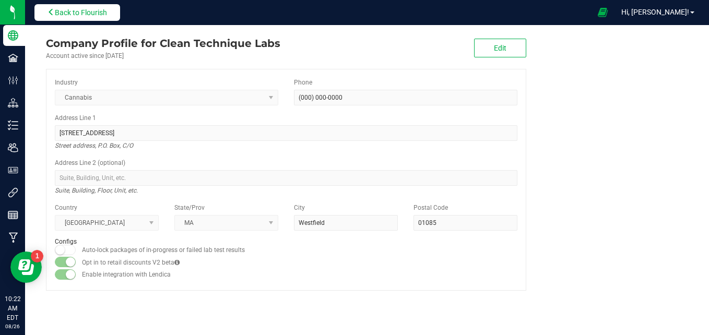
click at [61, 16] on span "Back to Flourish" at bounding box center [81, 12] width 52 height 8
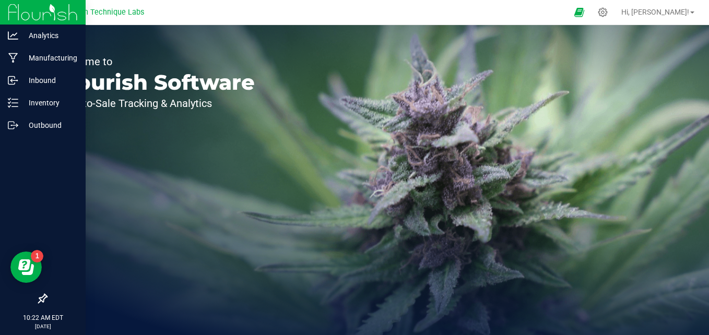
click at [11, 18] on img at bounding box center [43, 12] width 70 height 25
click at [32, 107] on p "Inventory" at bounding box center [49, 103] width 63 height 13
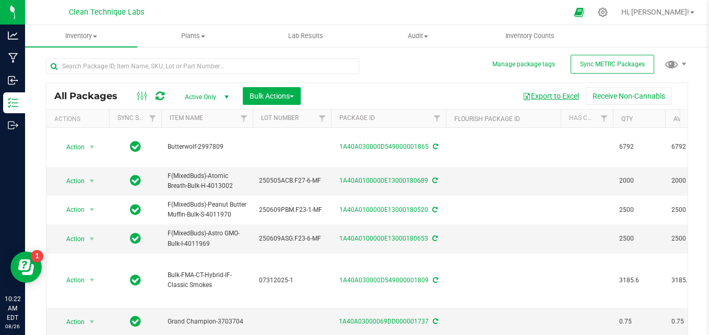
click at [551, 99] on button "Export to Excel" at bounding box center [551, 96] width 70 height 18
click at [426, 68] on div "All Packages Active Only Active Only Lab Samples Locked All External Internal B…" at bounding box center [367, 207] width 642 height 316
click at [97, 40] on span "Inventory" at bounding box center [81, 35] width 112 height 9
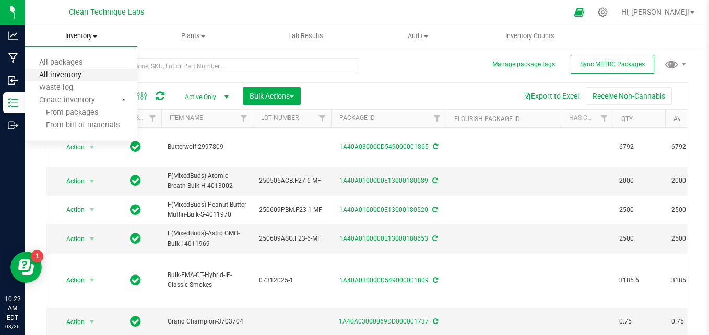
click at [89, 76] on span "All inventory" at bounding box center [60, 75] width 70 height 9
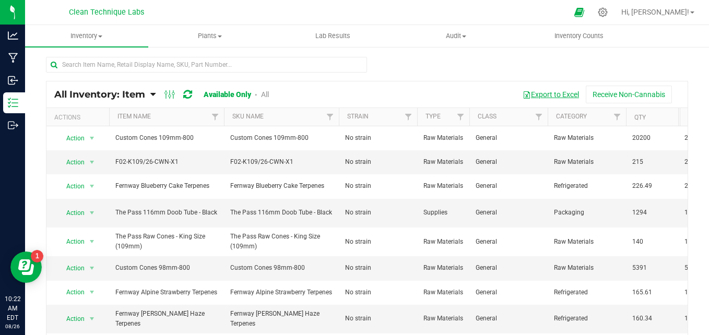
click at [536, 93] on button "Export to Excel" at bounding box center [551, 95] width 70 height 18
